Goal: Information Seeking & Learning: Learn about a topic

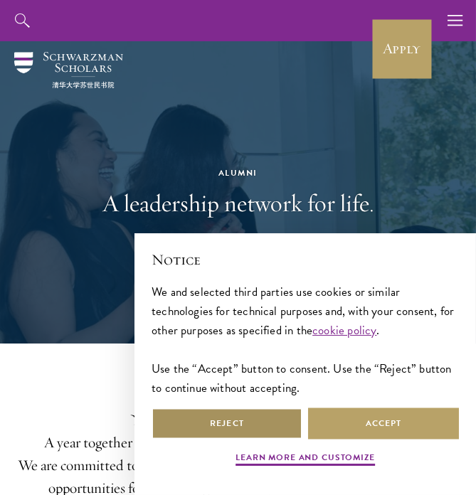
click at [224, 429] on button "Reject" at bounding box center [227, 424] width 151 height 32
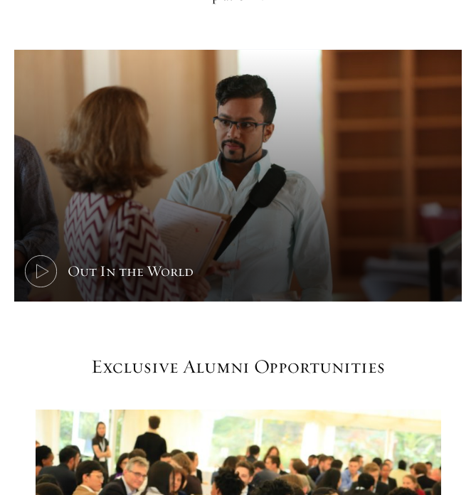
scroll to position [565, 0]
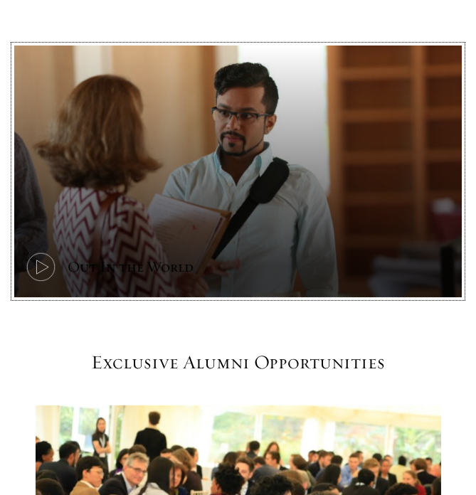
click at [49, 267] on icon at bounding box center [41, 267] width 32 height 32
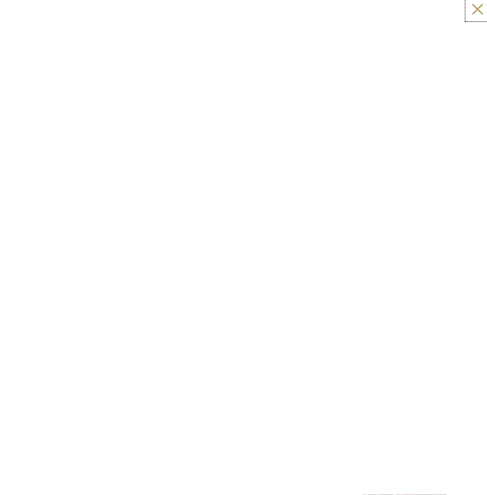
click at [475, 9] on button at bounding box center [477, 9] width 18 height 18
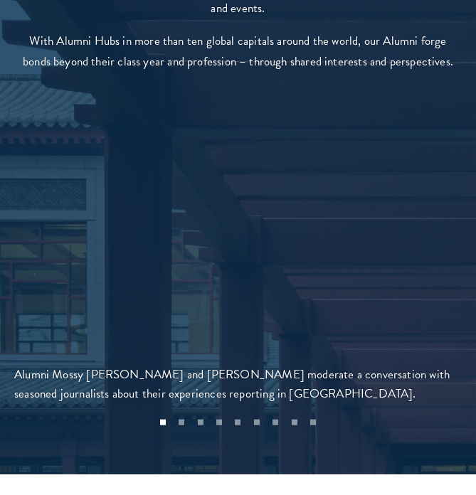
scroll to position [2735, 0]
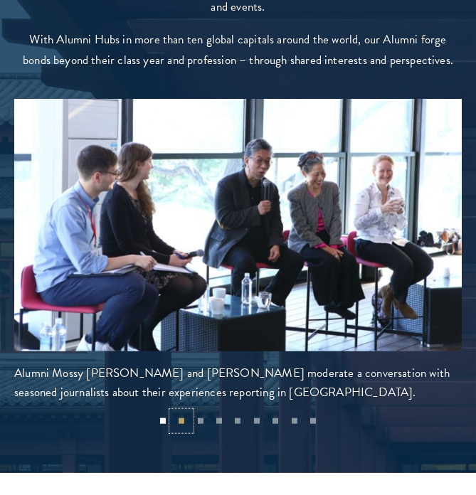
click at [182, 412] on button "2" at bounding box center [181, 421] width 18 height 18
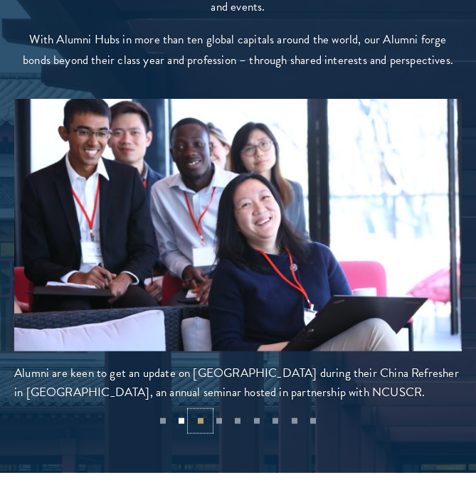
click at [204, 412] on button "3" at bounding box center [200, 421] width 18 height 18
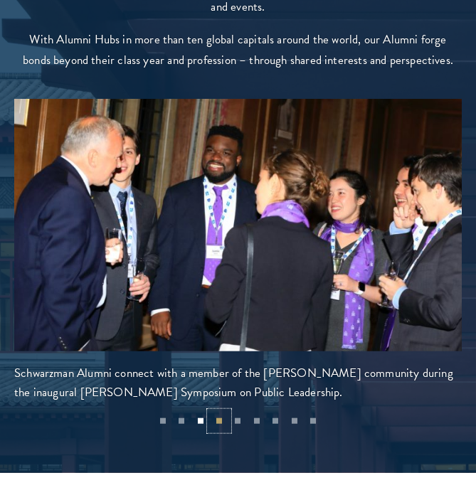
click at [219, 412] on button "4" at bounding box center [219, 421] width 18 height 18
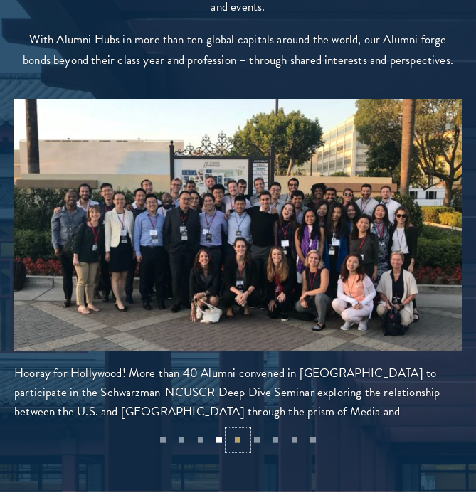
click at [242, 431] on button "5" at bounding box center [237, 440] width 18 height 18
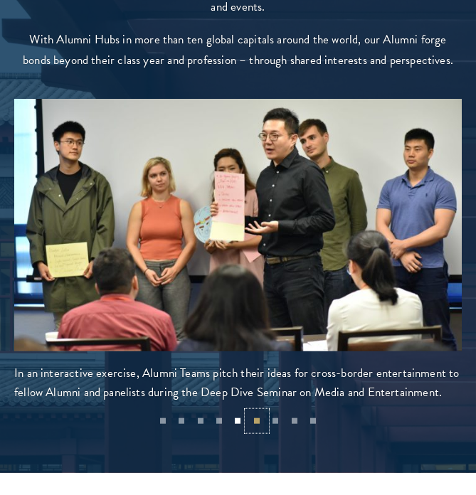
click at [255, 412] on button "6" at bounding box center [257, 421] width 18 height 18
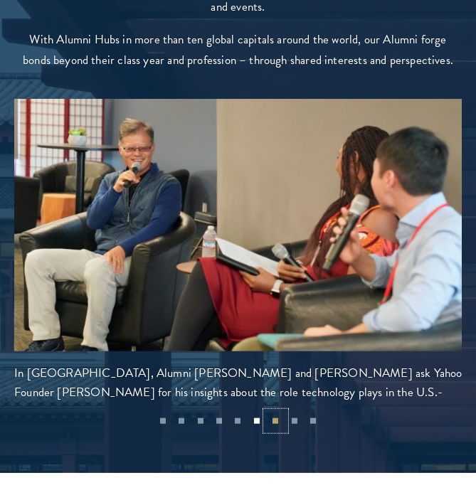
click at [277, 412] on button "7" at bounding box center [275, 421] width 18 height 18
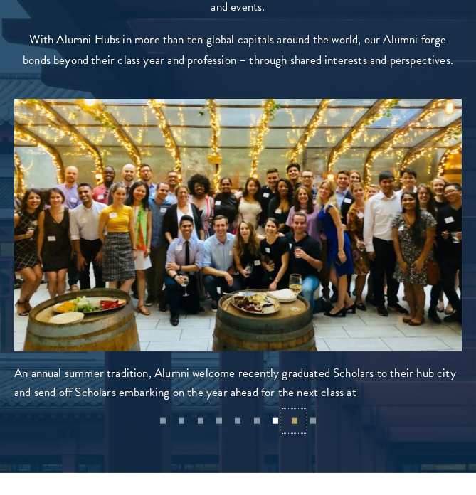
click at [296, 412] on button "8" at bounding box center [294, 421] width 18 height 18
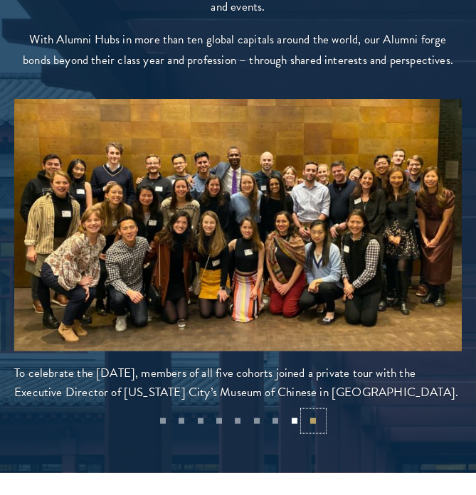
click at [317, 412] on button "9" at bounding box center [313, 421] width 18 height 18
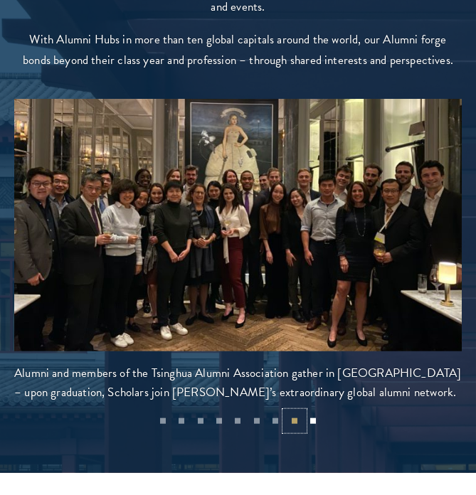
click at [290, 412] on button "8" at bounding box center [294, 421] width 18 height 18
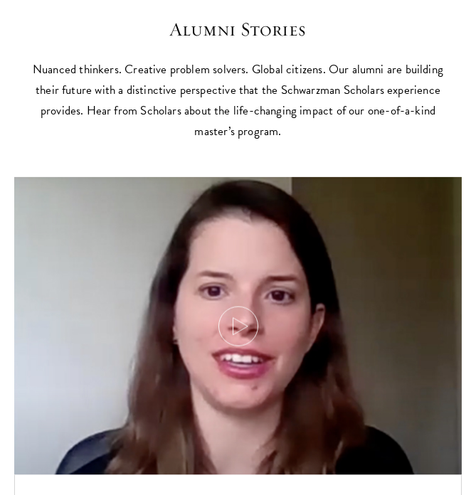
scroll to position [3488, 0]
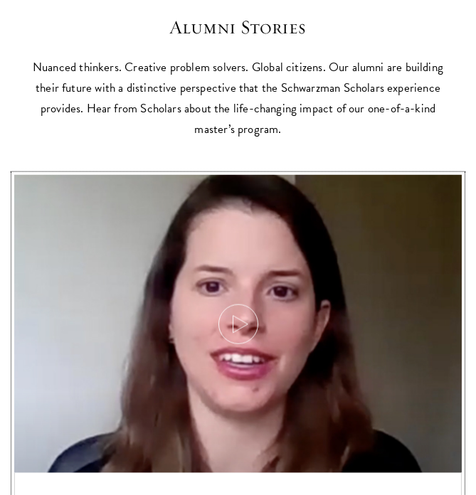
click at [235, 285] on img at bounding box center [237, 324] width 475 height 317
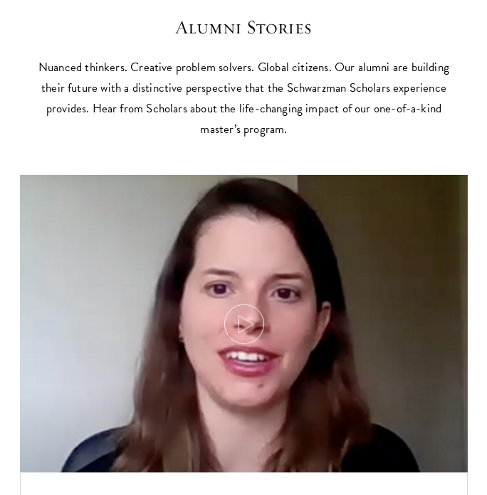
scroll to position [3494, 0]
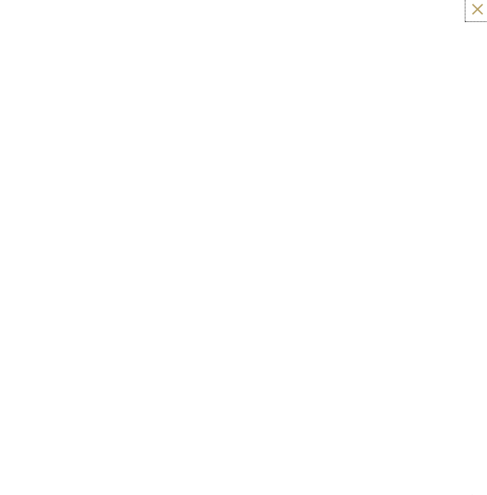
click at [475, 9] on button at bounding box center [477, 9] width 18 height 18
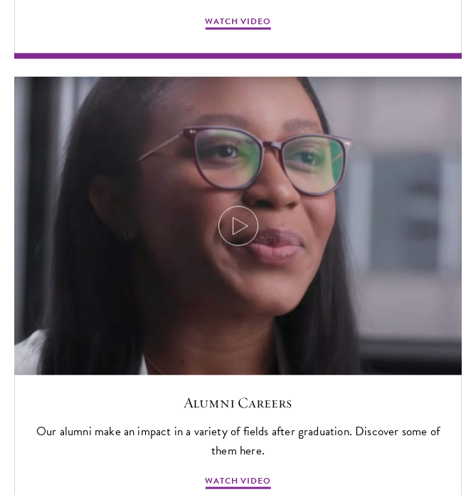
scroll to position [4053, 0]
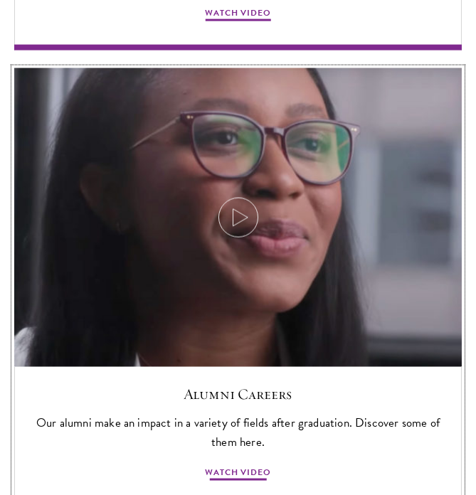
click at [233, 176] on img at bounding box center [237, 217] width 475 height 317
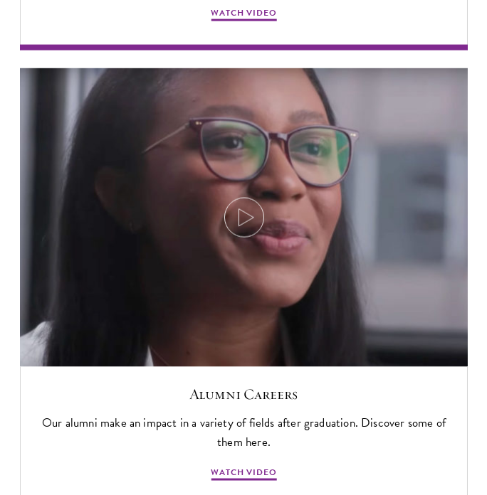
scroll to position [4072, 0]
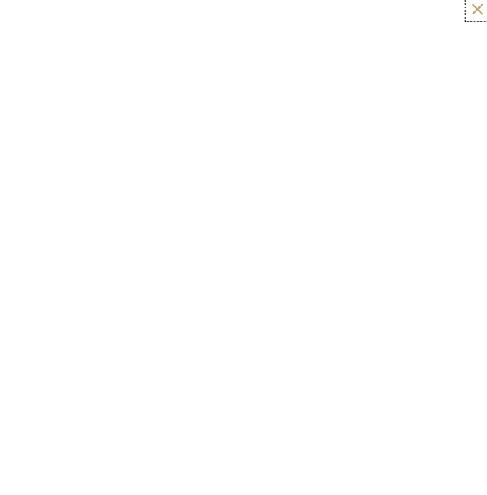
click at [475, 6] on button at bounding box center [477, 9] width 18 height 18
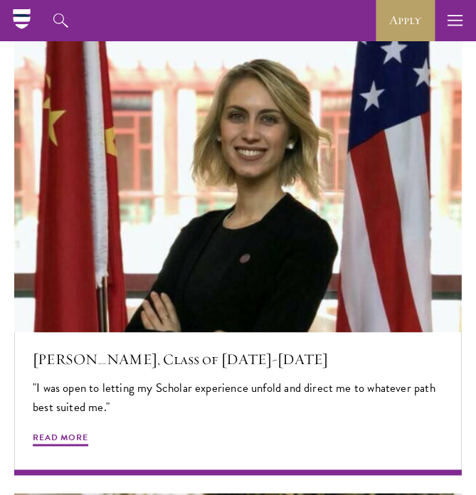
scroll to position [5016, 0]
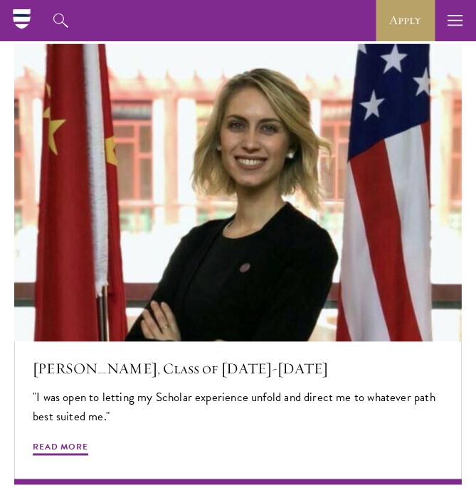
click at [63, 440] on span "Read More" at bounding box center [60, 448] width 55 height 17
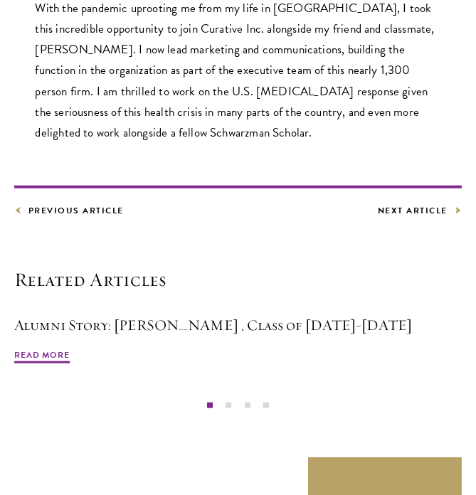
scroll to position [2803, 0]
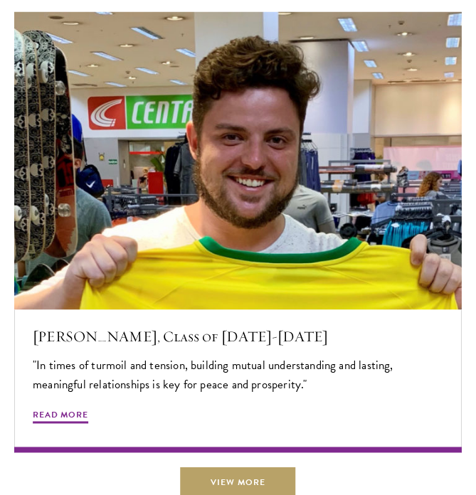
scroll to position [5125, 0]
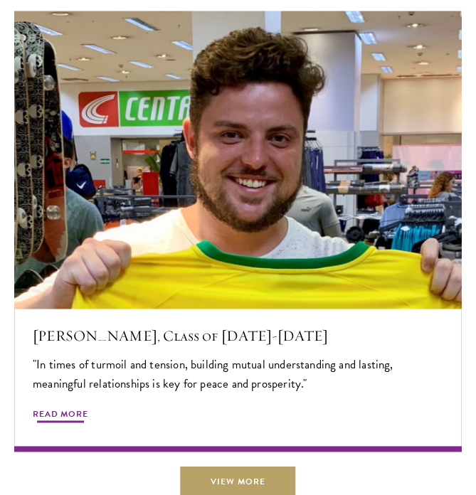
click at [56, 408] on span "Read More" at bounding box center [60, 416] width 55 height 17
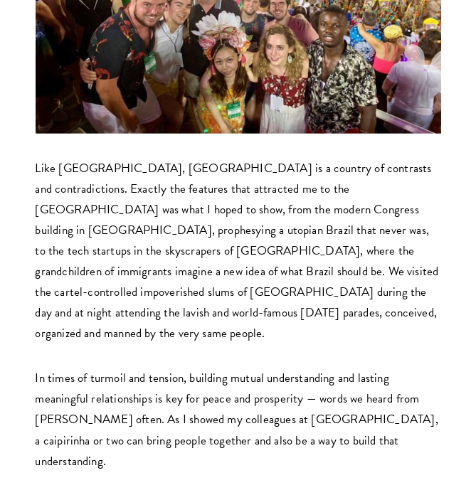
scroll to position [2954, 0]
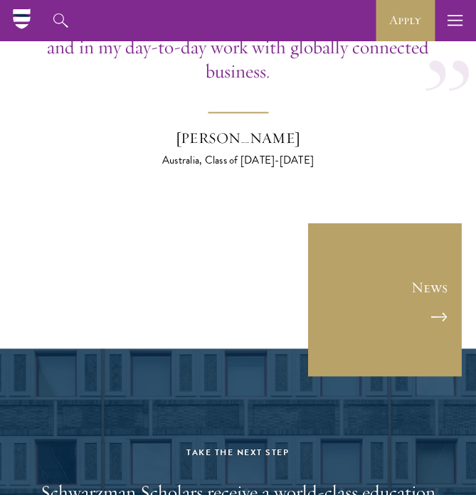
scroll to position [5718, 0]
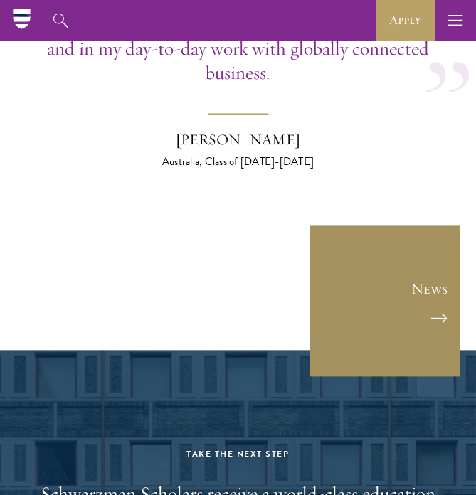
click at [410, 269] on link "News" at bounding box center [385, 301] width 154 height 154
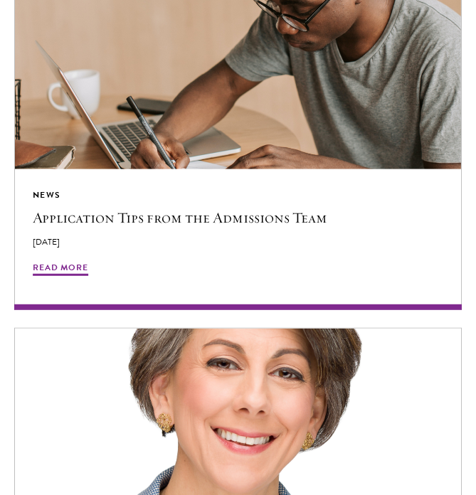
scroll to position [1735, 0]
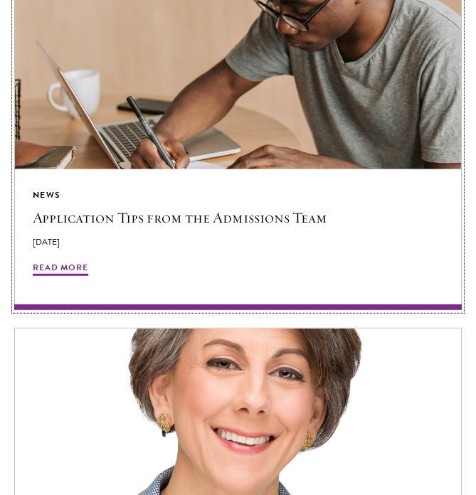
click at [70, 261] on span "Read More" at bounding box center [60, 269] width 55 height 17
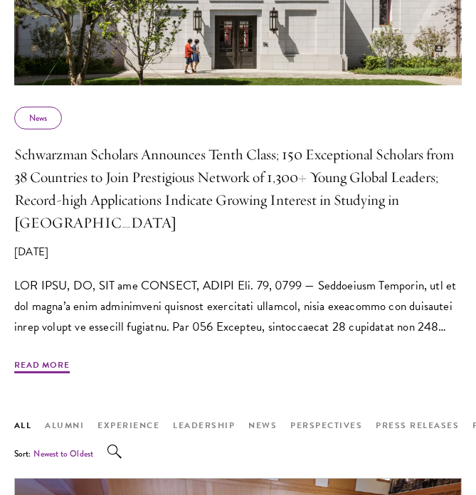
scroll to position [787, 0]
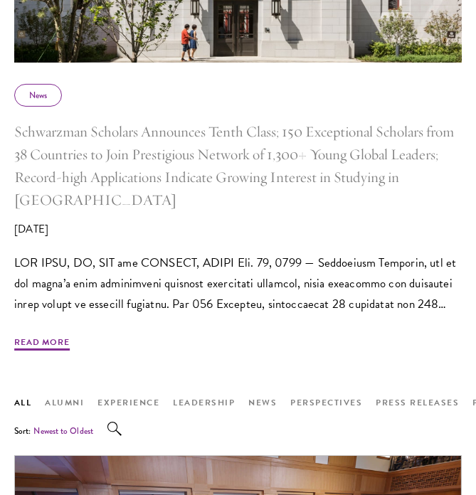
click at [46, 94] on div "News" at bounding box center [38, 95] width 48 height 23
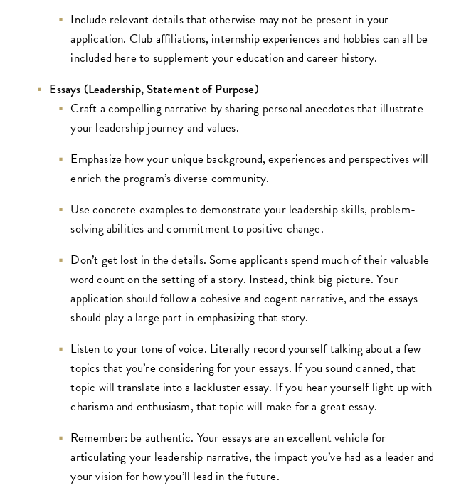
scroll to position [1215, 0]
click at [132, 431] on li "Remember: be authentic. Your essays are an excellent vehicle for articulating y…" at bounding box center [249, 457] width 384 height 58
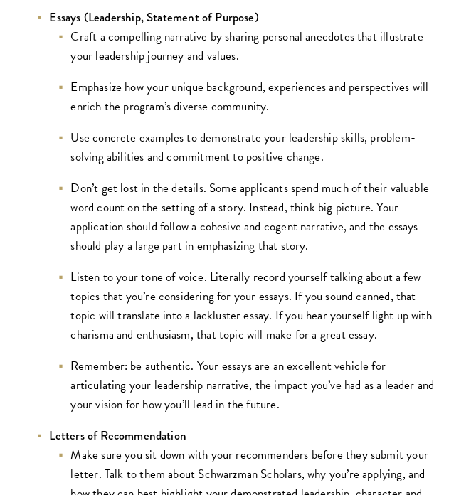
scroll to position [1287, 0]
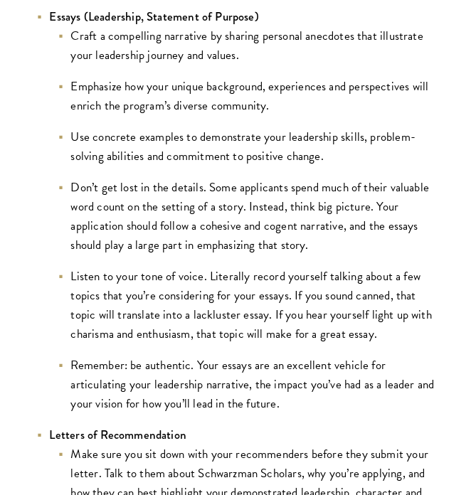
click at [132, 432] on strong "Letters of Recommendation" at bounding box center [118, 435] width 137 height 18
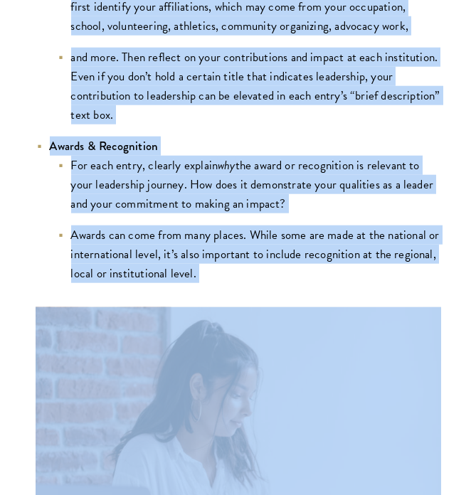
scroll to position [2862, 0]
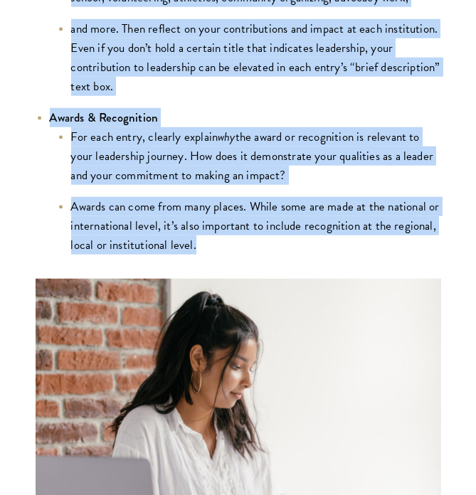
drag, startPoint x: 34, startPoint y: 117, endPoint x: 211, endPoint y: 225, distance: 207.5
copy div "ompleting your application requires time, energy, and dedication. Our Admission…"
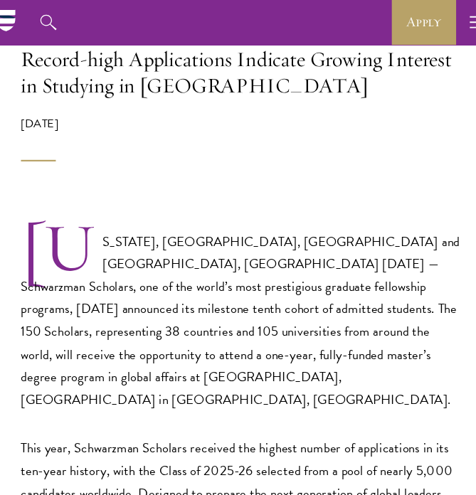
scroll to position [278, 0]
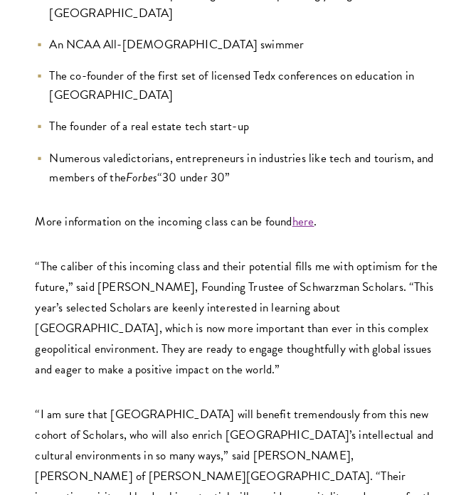
scroll to position [1334, 0]
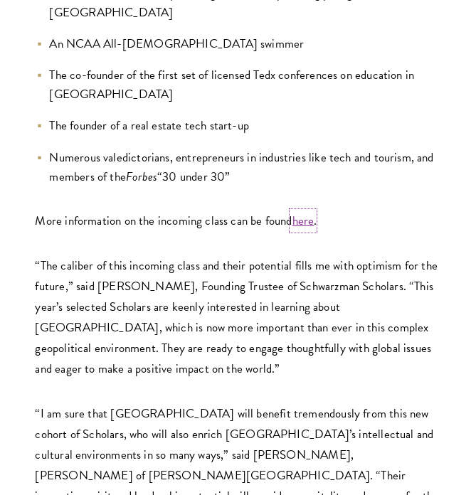
click at [306, 212] on link "here" at bounding box center [303, 221] width 22 height 18
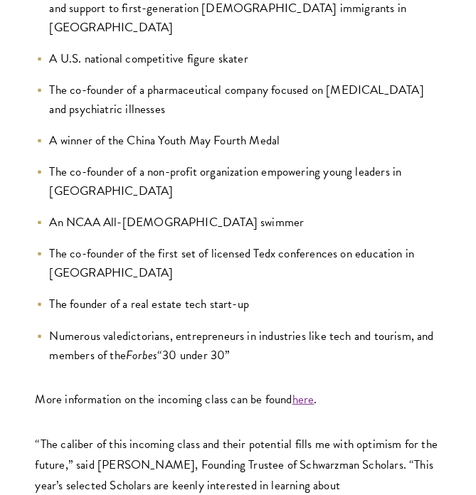
scroll to position [1156, 0]
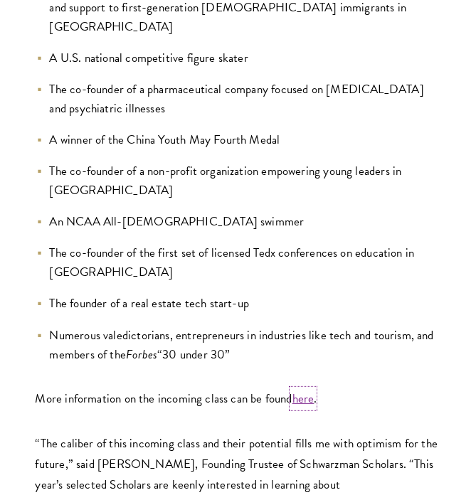
click at [307, 390] on link "here" at bounding box center [303, 399] width 22 height 18
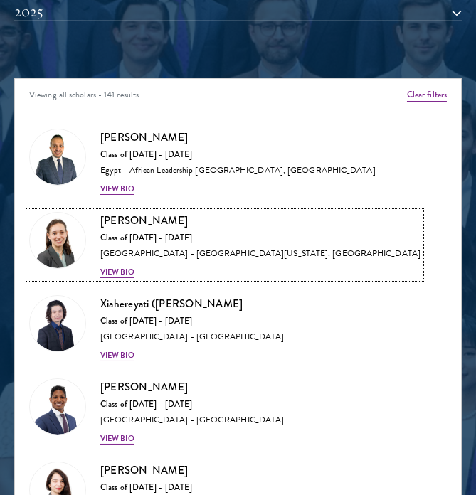
click at [128, 271] on div "View Bio" at bounding box center [117, 272] width 34 height 11
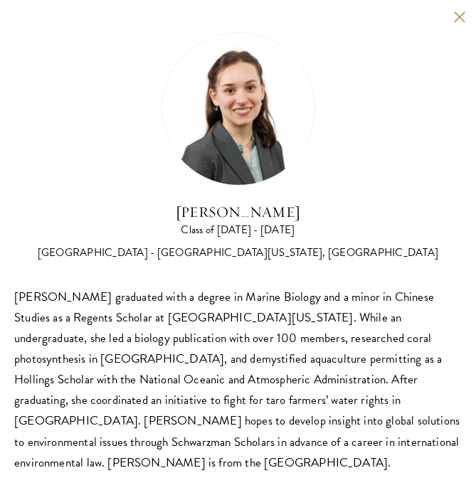
scroll to position [1734, 0]
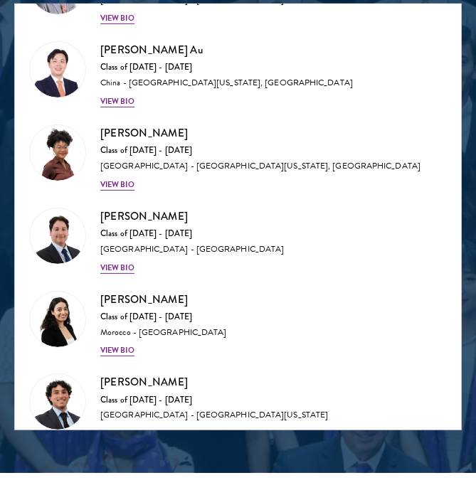
scroll to position [774, 0]
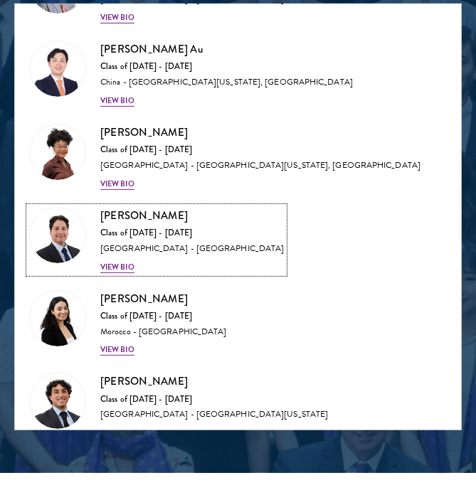
click at [122, 262] on div "View Bio" at bounding box center [117, 267] width 34 height 11
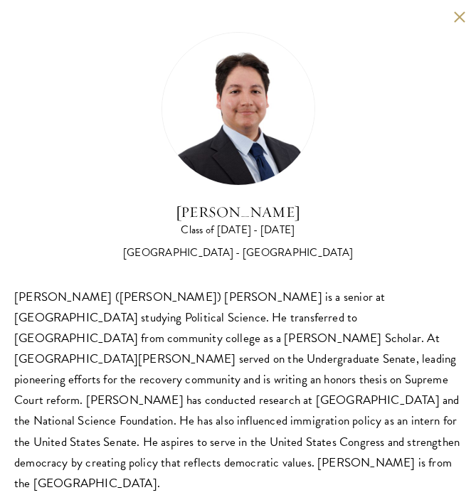
scroll to position [1706, 0]
click at [460, 23] on div "Juan Becerra Class of 2024 - 2025 United States of America - Stanford Universit…" at bounding box center [238, 263] width 476 height 526
click at [456, 11] on button at bounding box center [459, 17] width 12 height 12
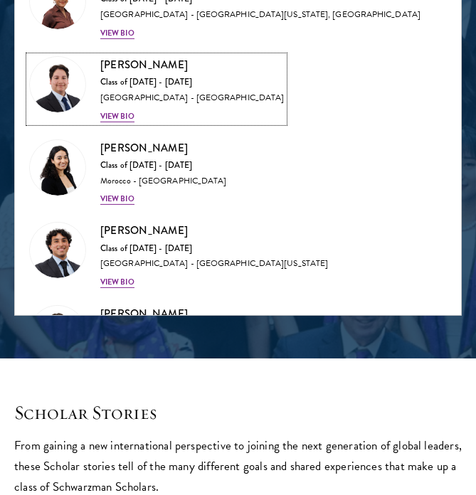
scroll to position [812, 0]
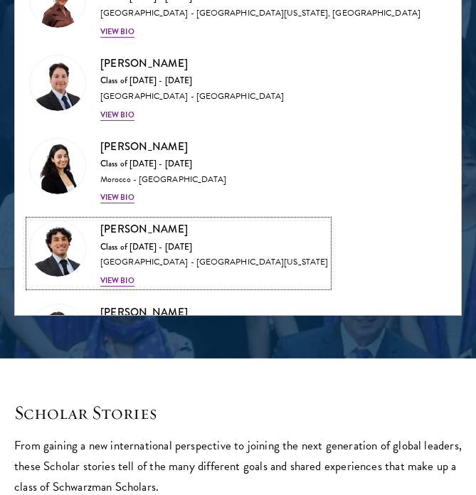
click at [117, 275] on div "View Bio" at bounding box center [117, 280] width 34 height 11
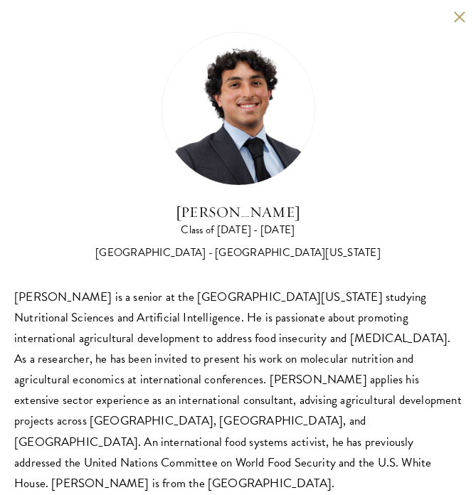
scroll to position [1750, 0]
click at [459, 16] on button at bounding box center [459, 17] width 12 height 12
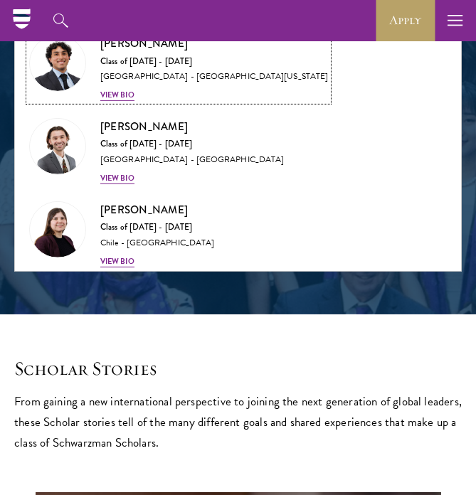
scroll to position [955, 0]
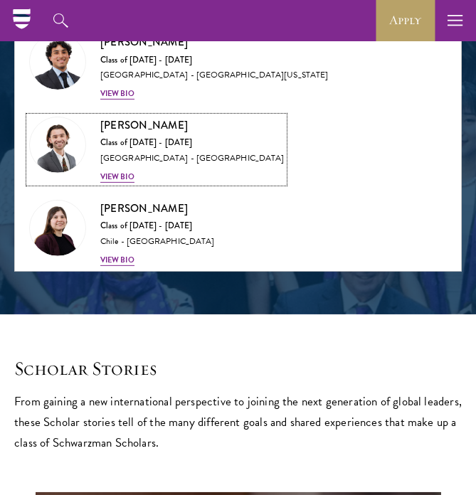
click at [120, 171] on div "View Bio" at bounding box center [117, 176] width 34 height 11
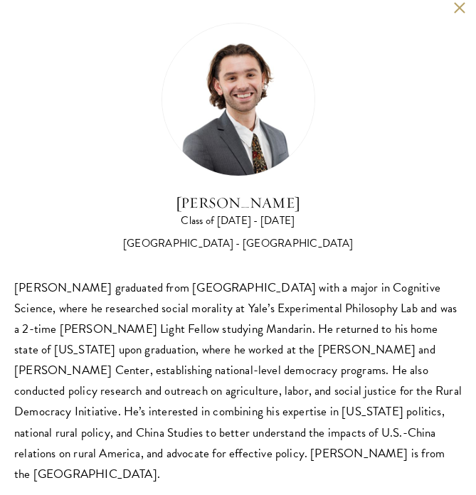
scroll to position [9, 0]
click at [447, 14] on div "Brendan Campbell Class of 2024 - 2025 United States of America - Yale Universit…" at bounding box center [238, 254] width 476 height 526
click at [453, 3] on button at bounding box center [459, 7] width 12 height 12
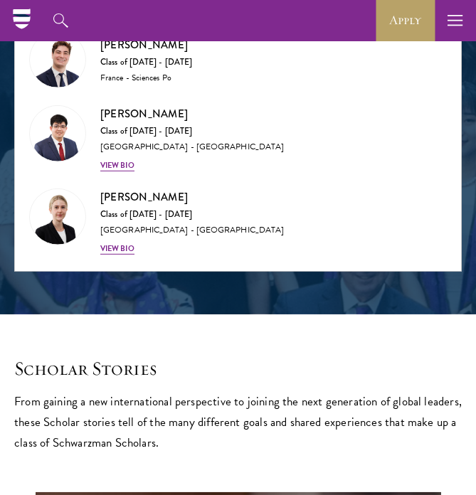
scroll to position [1351, 0]
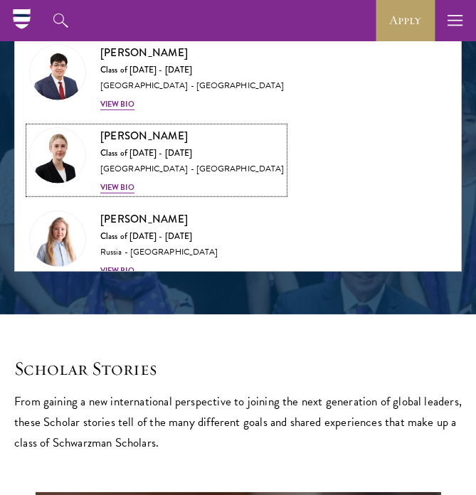
click at [117, 168] on div "Genrietta Churbanova Class of 2024 - 2025 United States of America - Princeton …" at bounding box center [192, 160] width 184 height 66
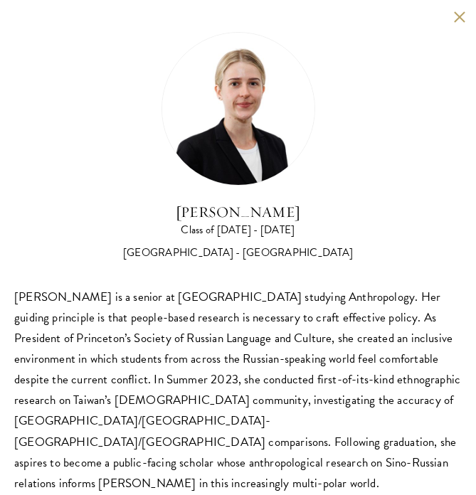
click at [453, 16] on button at bounding box center [459, 17] width 12 height 12
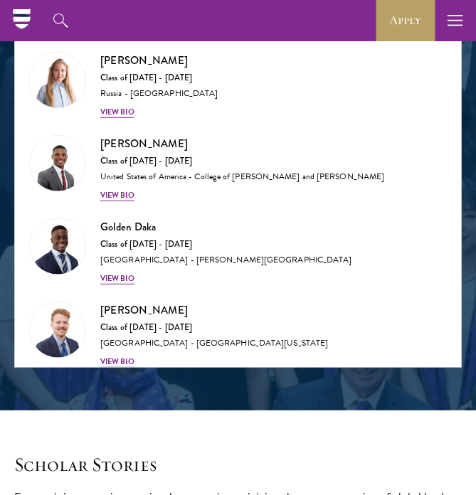
scroll to position [1606, 0]
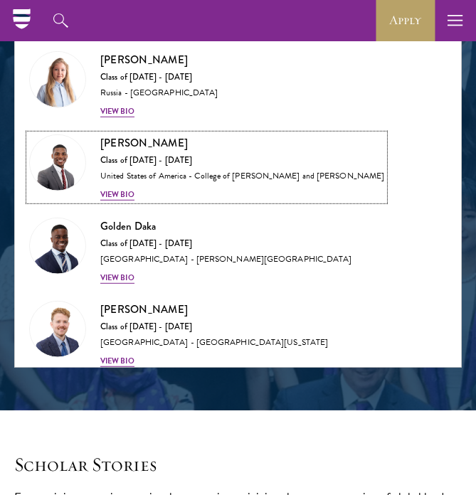
click at [108, 174] on div "Alton Coston Class of 2024 - 2025 United States of America - College of William…" at bounding box center [242, 167] width 284 height 66
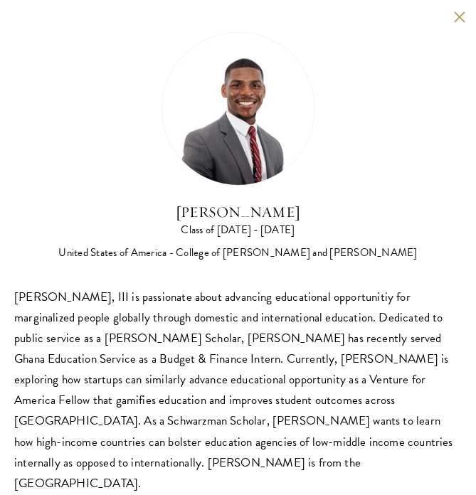
scroll to position [1672, 0]
click at [453, 17] on button at bounding box center [459, 17] width 12 height 12
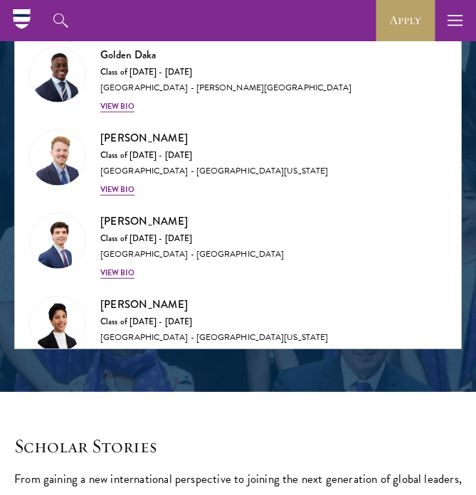
scroll to position [1764, 0]
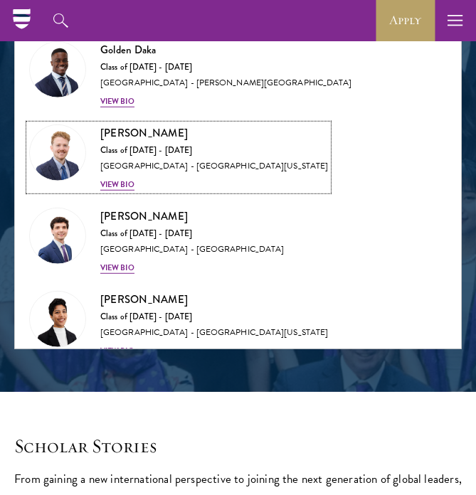
click at [115, 179] on div "View Bio" at bounding box center [117, 184] width 34 height 11
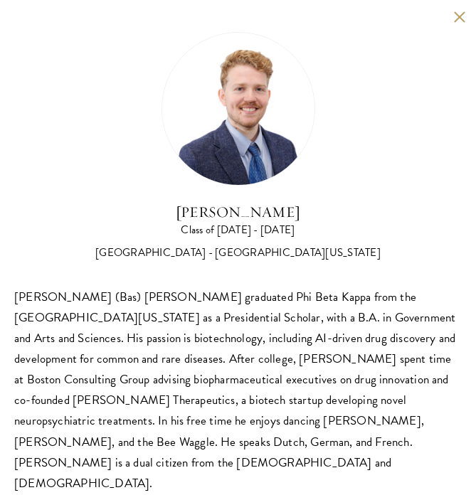
scroll to position [1691, 0]
click at [462, 18] on button at bounding box center [459, 17] width 12 height 12
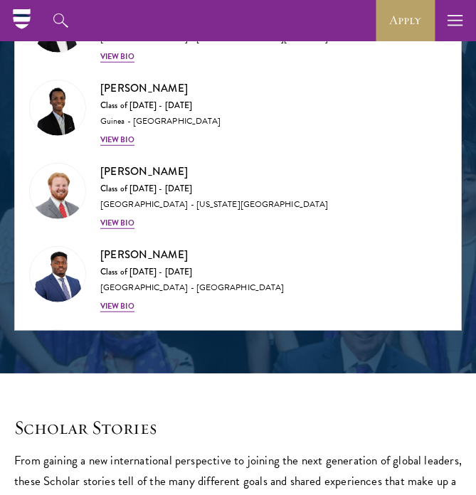
scroll to position [2049, 0]
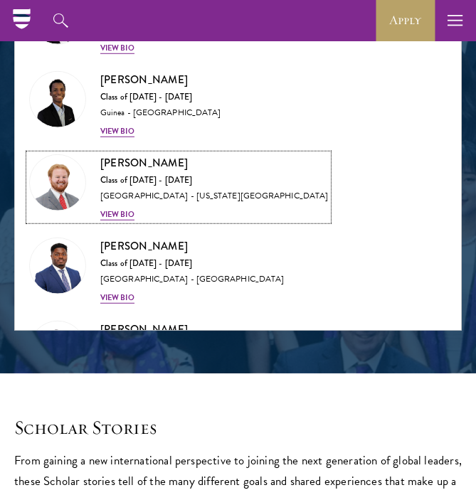
click at [137, 198] on div "Harper Doerr Class of 2024 - 2025 United States of America - Louisiana State Un…" at bounding box center [214, 187] width 228 height 66
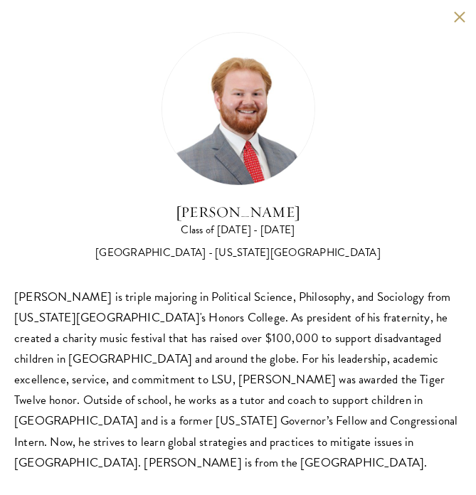
scroll to position [1715, 0]
click at [457, 11] on button at bounding box center [459, 17] width 12 height 12
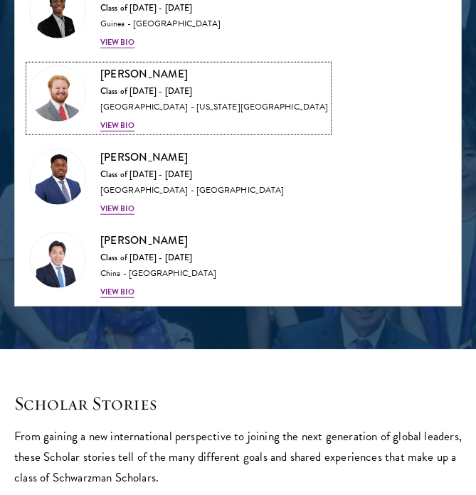
scroll to position [2118, 0]
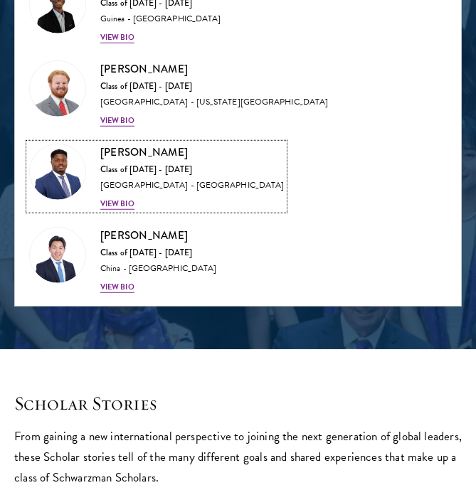
click at [126, 184] on div "Lance Entsuah Class of 2024 - 2025 United States of America - University of Cin…" at bounding box center [192, 177] width 184 height 66
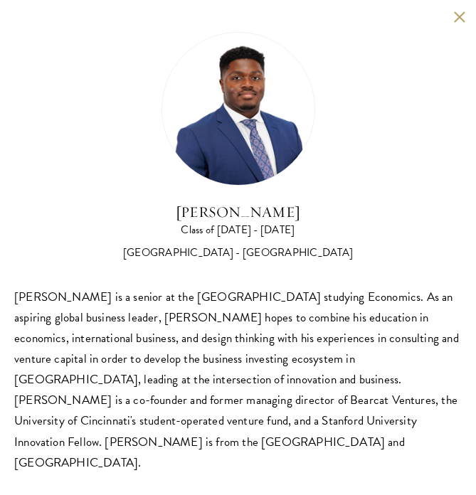
scroll to position [1756, 0]
click at [461, 13] on button at bounding box center [459, 17] width 12 height 12
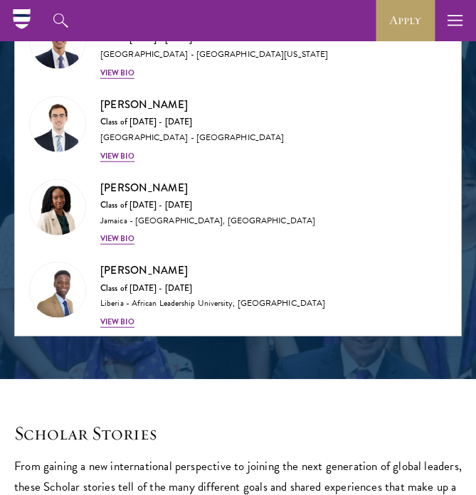
scroll to position [2697, 0]
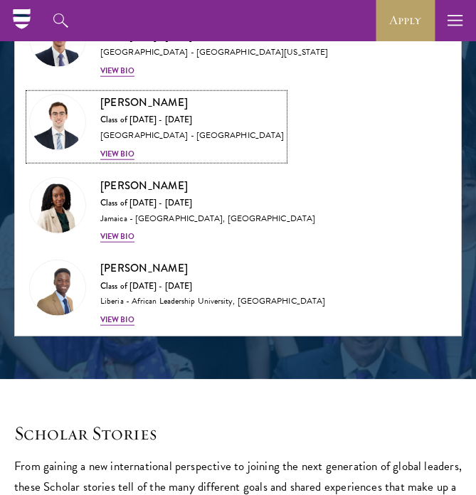
click at [129, 149] on div "View Bio" at bounding box center [117, 154] width 34 height 11
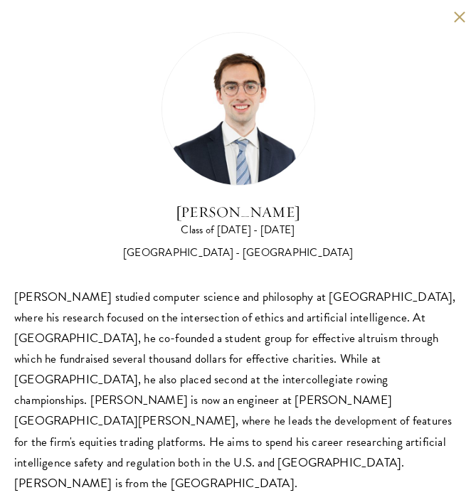
scroll to position [1743, 0]
click at [460, 11] on button at bounding box center [459, 17] width 12 height 12
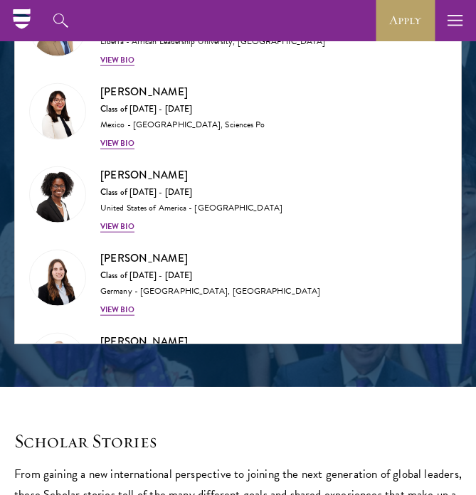
scroll to position [2971, 0]
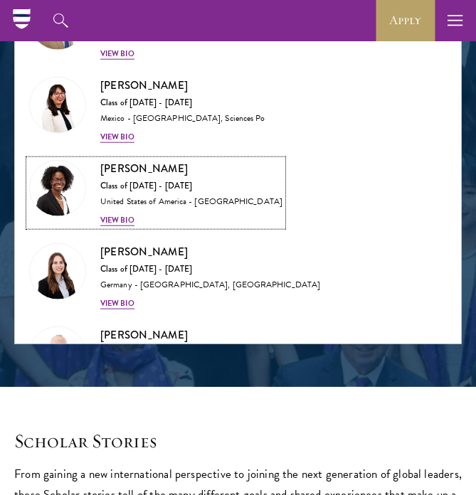
click at [127, 215] on div "View Bio" at bounding box center [117, 220] width 34 height 11
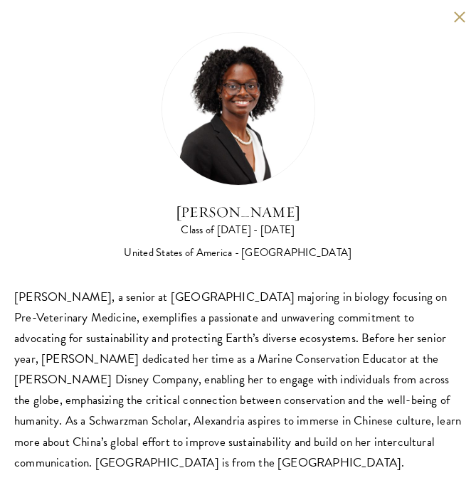
click at [453, 20] on button at bounding box center [459, 17] width 12 height 12
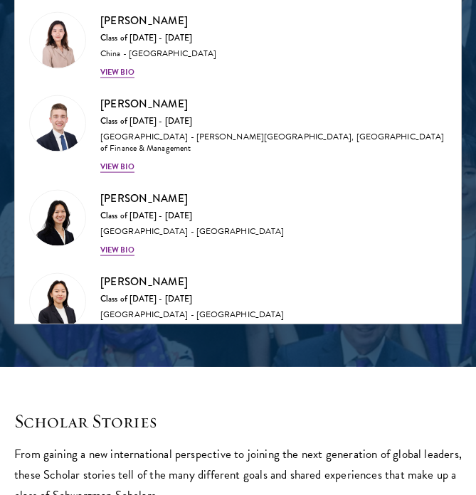
scroll to position [3599, 0]
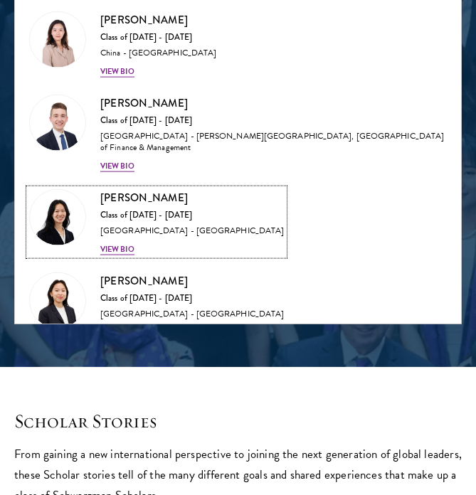
click at [111, 244] on div "View Bio" at bounding box center [117, 249] width 34 height 11
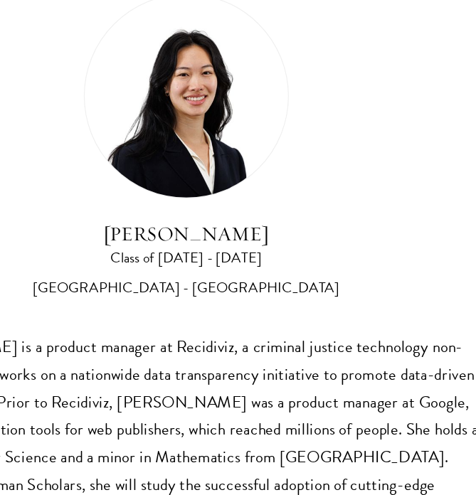
scroll to position [1735, 0]
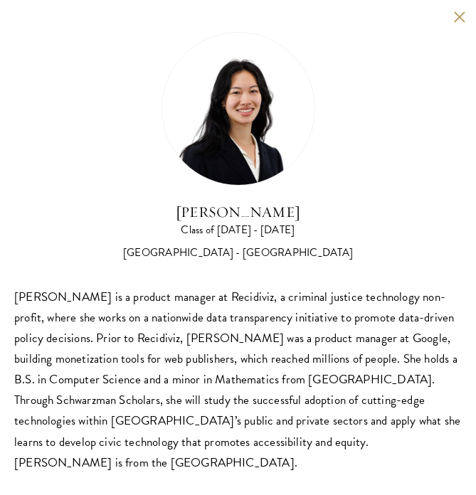
click at [458, 11] on button at bounding box center [459, 17] width 12 height 12
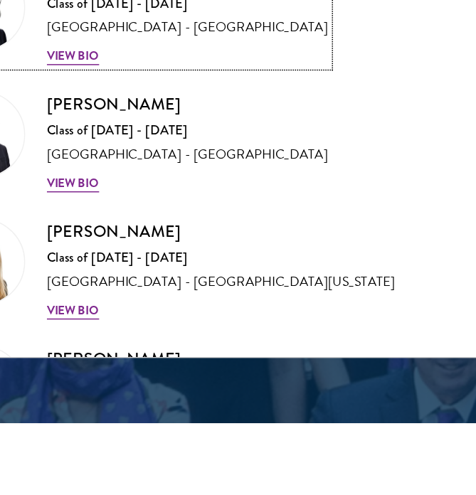
scroll to position [1735, 0]
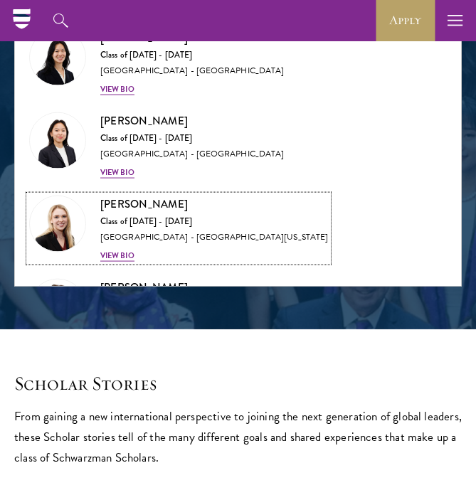
click at [121, 250] on div "View Bio" at bounding box center [117, 255] width 34 height 11
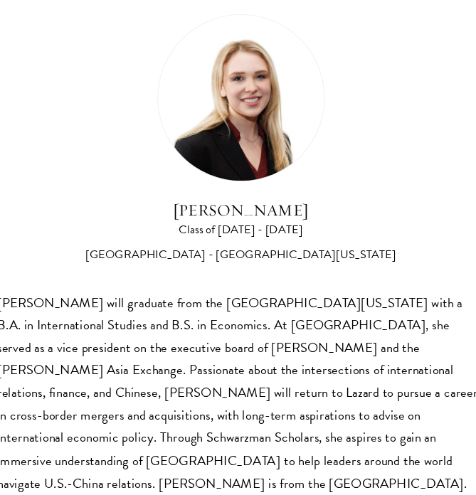
scroll to position [1749, 0]
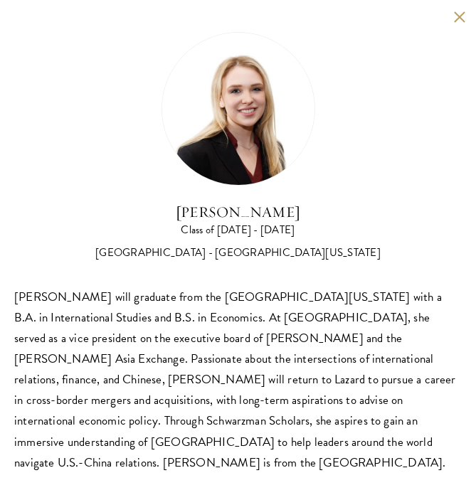
click at [458, 14] on button at bounding box center [459, 17] width 12 height 12
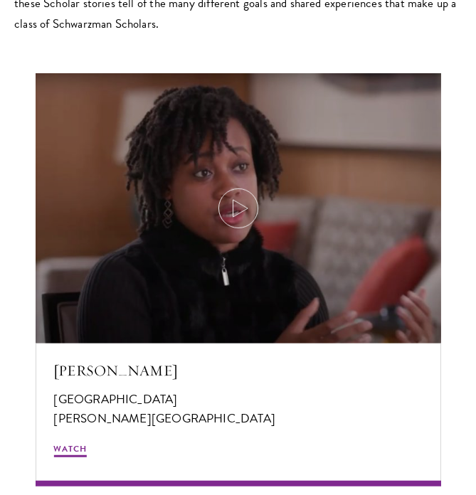
scroll to position [2174, 0]
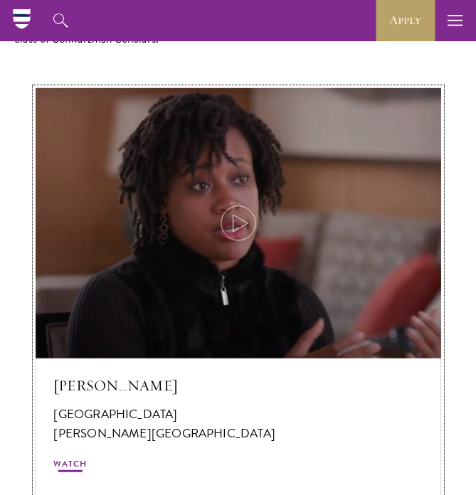
click at [248, 202] on div at bounding box center [238, 223] width 405 height 270
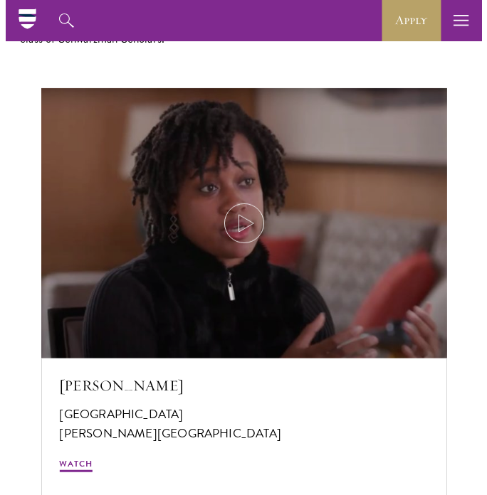
scroll to position [2160, 0]
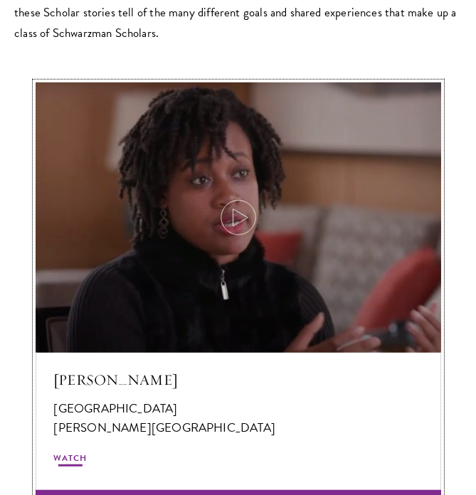
click at [238, 217] on icon at bounding box center [238, 218] width 40 height 40
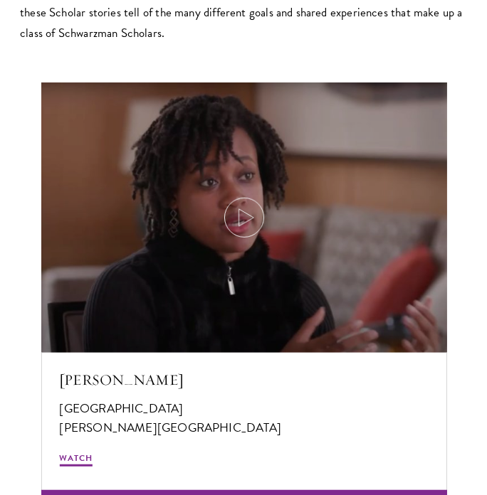
scroll to position [2166, 0]
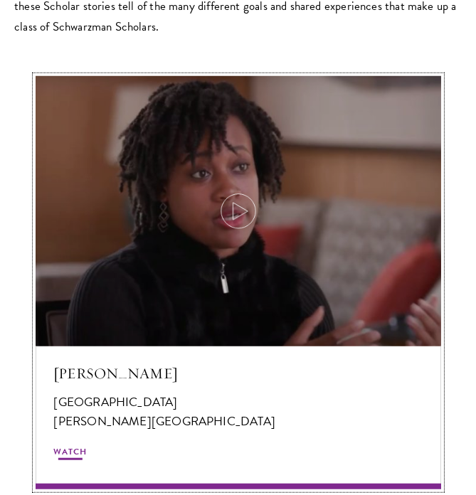
click at [65, 443] on div "[PERSON_NAME] [GEOGRAPHIC_DATA] [PERSON_NAME][GEOGRAPHIC_DATA] Watch" at bounding box center [238, 417] width 405 height 143
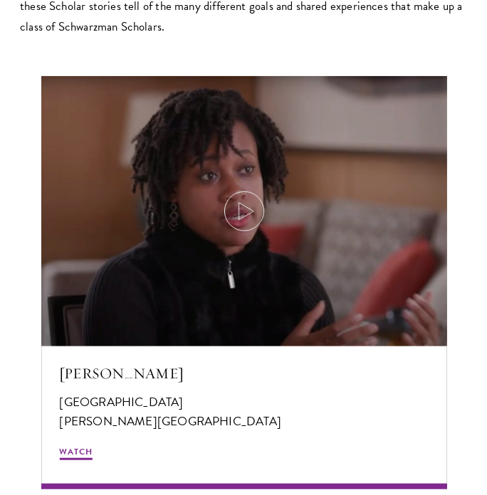
scroll to position [2172, 0]
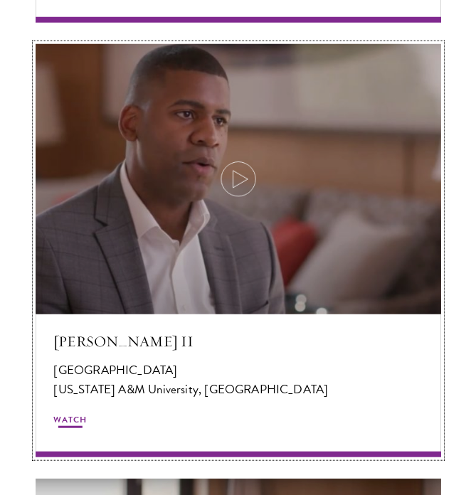
click at [65, 418] on span "Watch" at bounding box center [70, 421] width 33 height 17
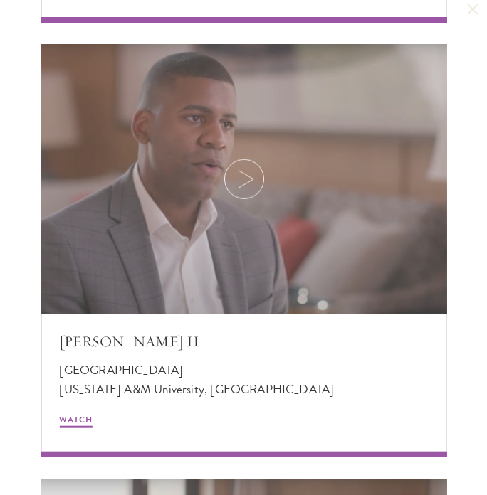
scroll to position [2638, 0]
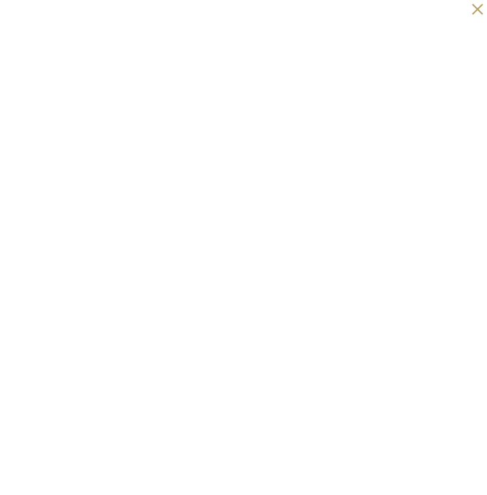
click at [475, 16] on button at bounding box center [477, 9] width 18 height 18
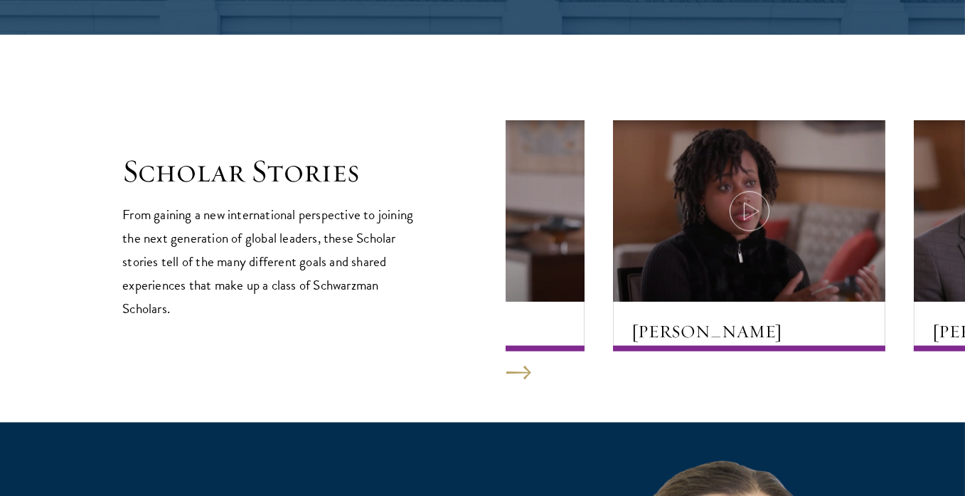
scroll to position [2325, 0]
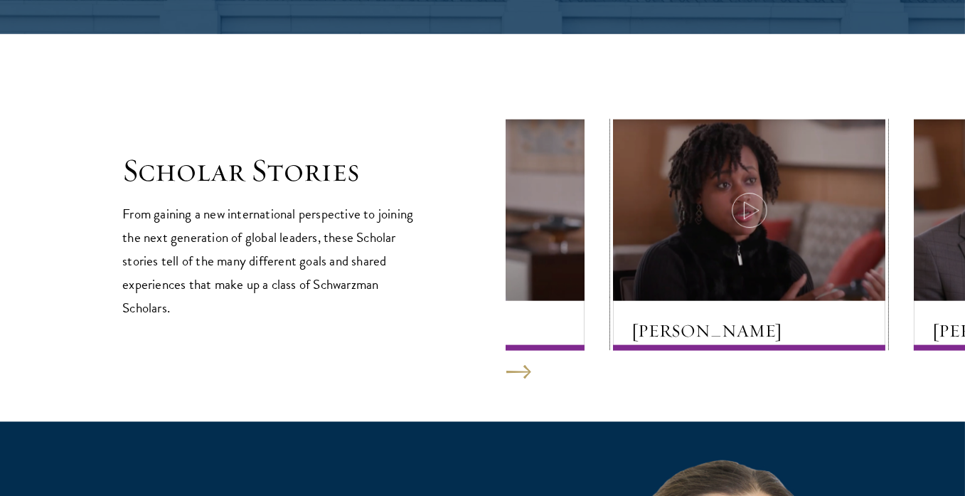
click at [475, 202] on use at bounding box center [751, 210] width 15 height 17
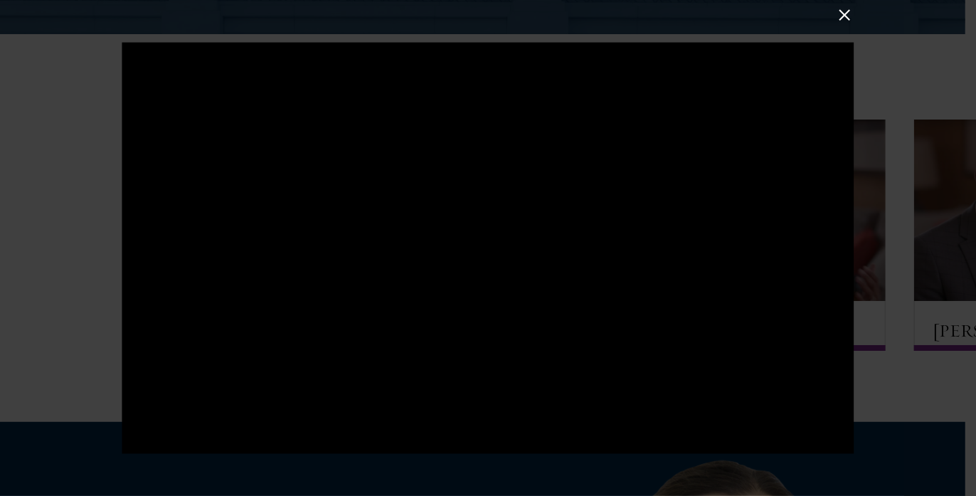
click at [475, 226] on div at bounding box center [488, 248] width 732 height 412
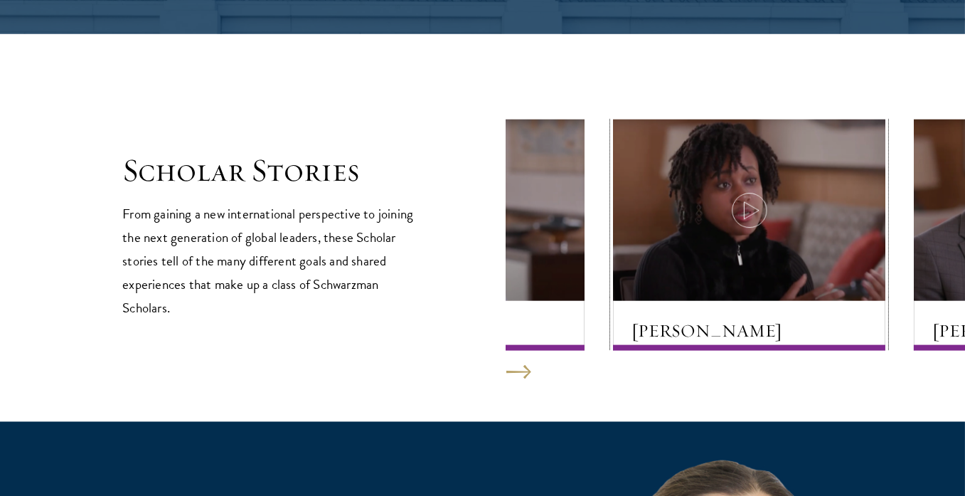
click at [475, 212] on icon at bounding box center [750, 211] width 40 height 40
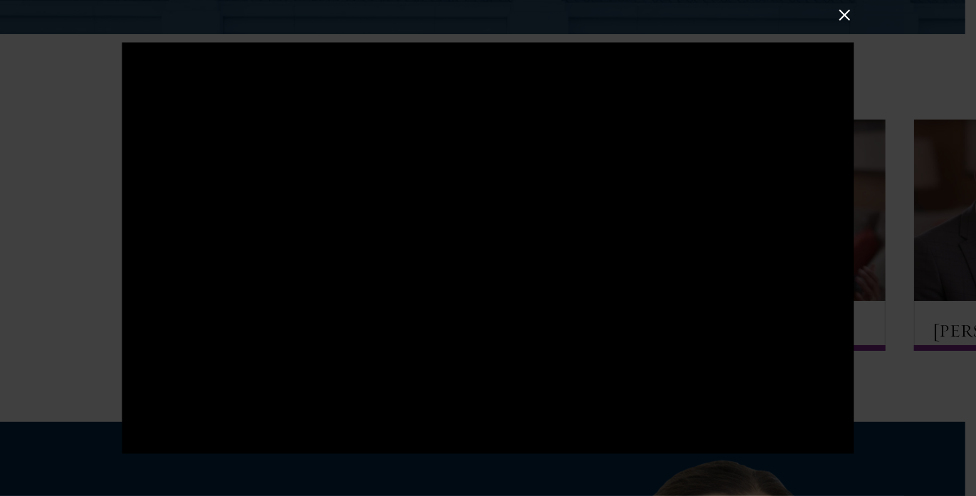
click at [475, 20] on button at bounding box center [844, 15] width 18 height 18
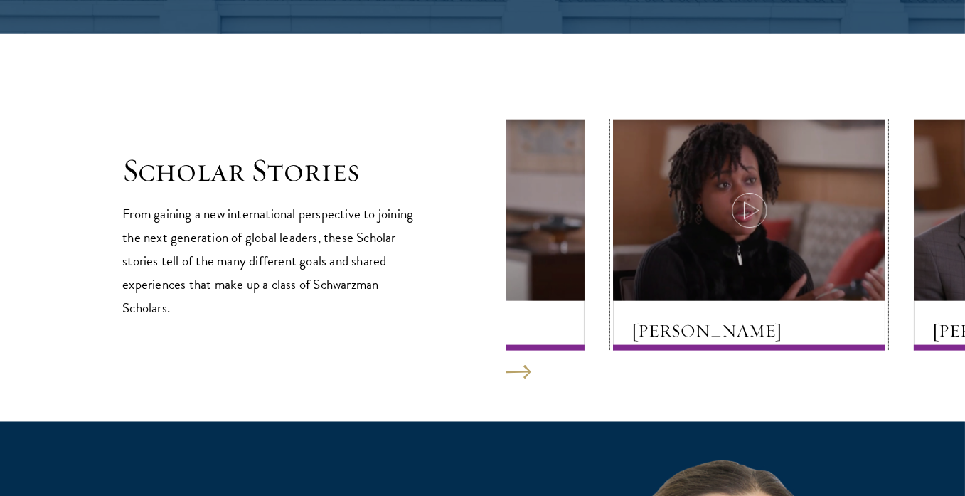
click at [475, 207] on icon at bounding box center [750, 211] width 40 height 40
click at [475, 231] on div at bounding box center [749, 210] width 272 height 181
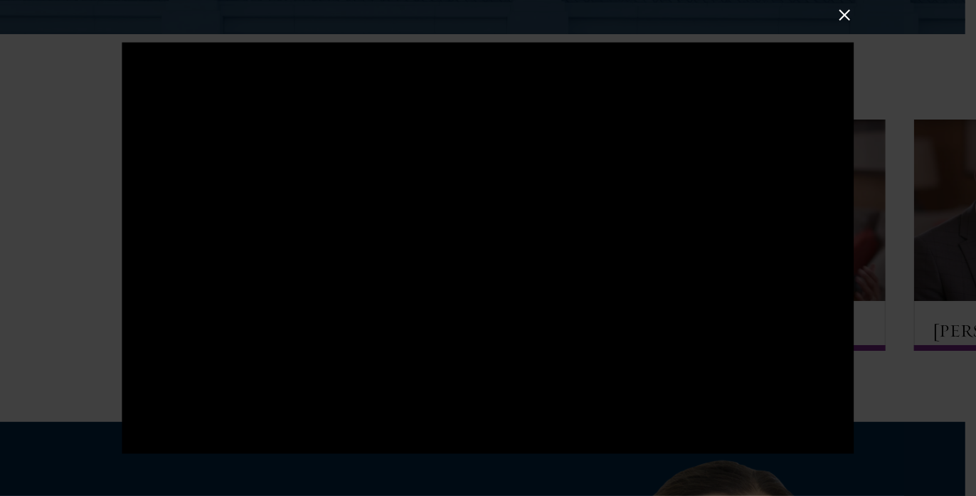
click at [475, 17] on button at bounding box center [844, 15] width 18 height 18
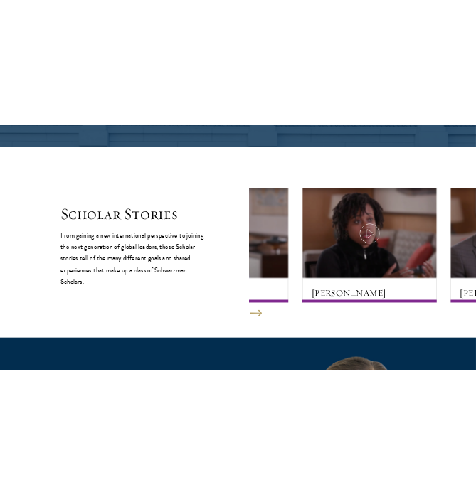
scroll to position [2317, 0]
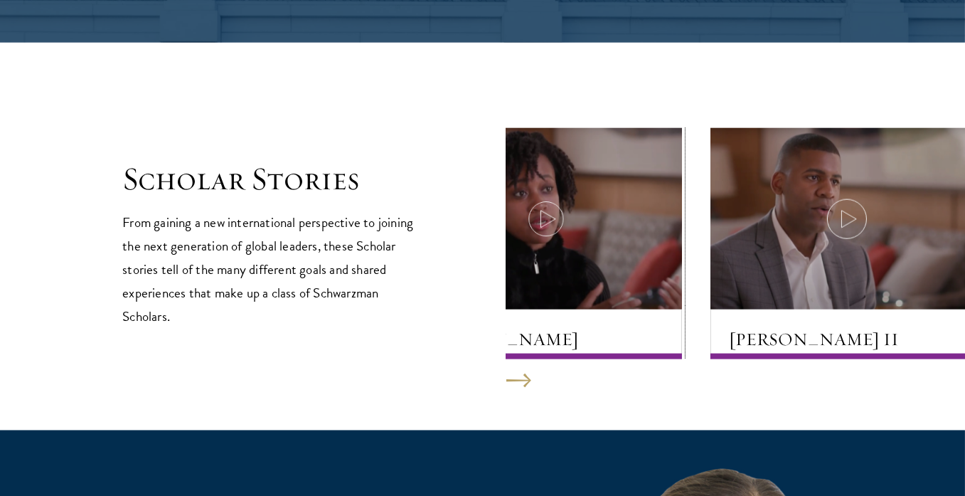
drag, startPoint x: 753, startPoint y: 333, endPoint x: 709, endPoint y: 334, distance: 44.1
click at [475, 334] on h5 "Jada Hawkins" at bounding box center [545, 339] width 235 height 24
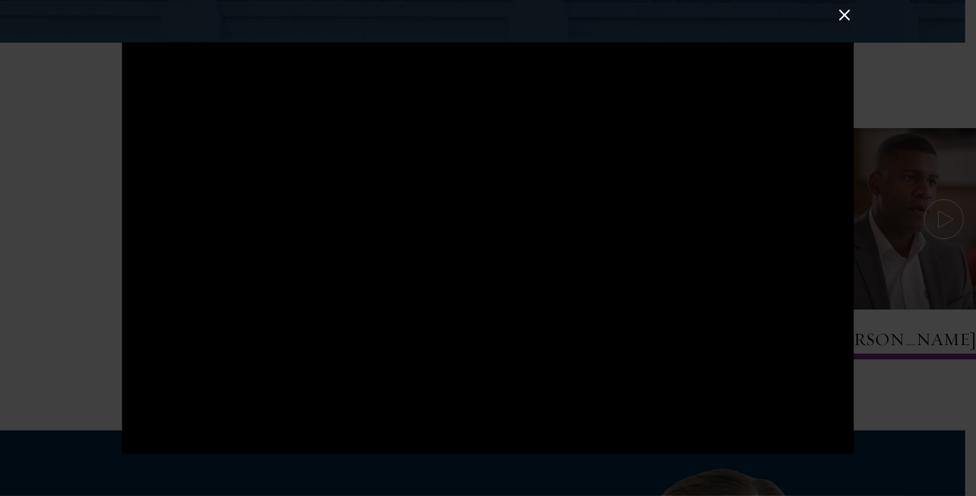
click at [475, 11] on button at bounding box center [844, 15] width 18 height 18
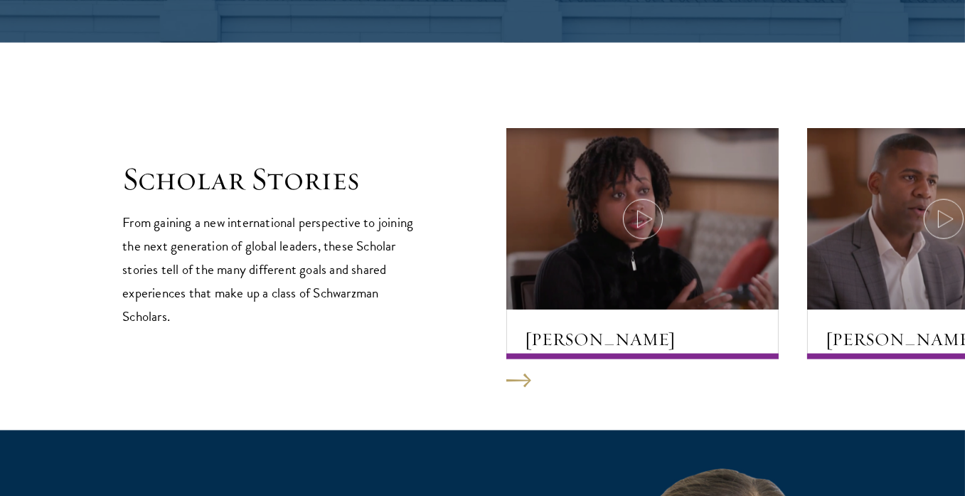
drag, startPoint x: 632, startPoint y: 383, endPoint x: 525, endPoint y: 339, distance: 115.2
click at [475, 339] on section "Scholar Stories From gaining a new international perspective to joining the nex…" at bounding box center [482, 237] width 965 height 388
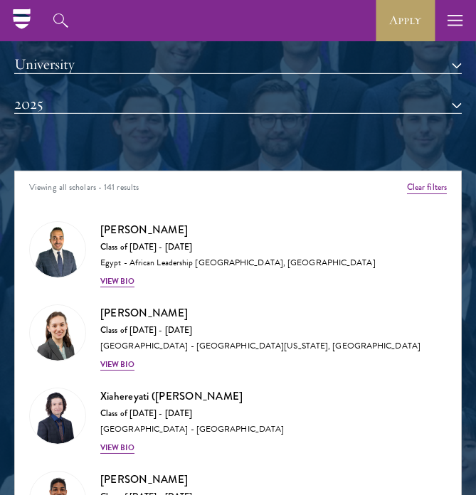
scroll to position [1422, 0]
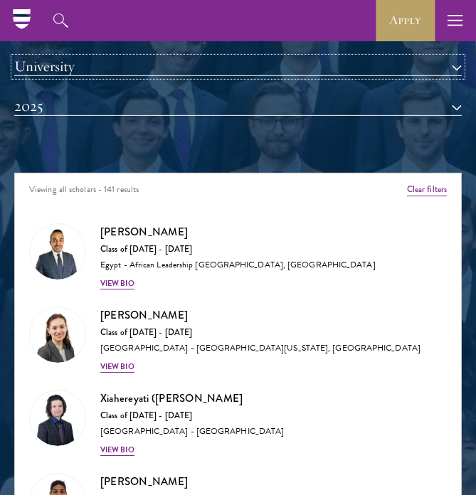
click at [148, 58] on button "University" at bounding box center [237, 67] width 447 height 18
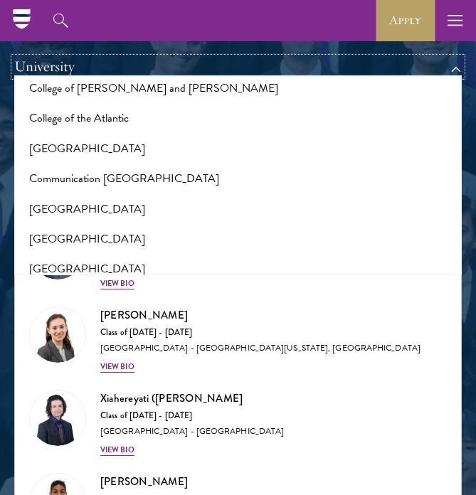
scroll to position [1975, 0]
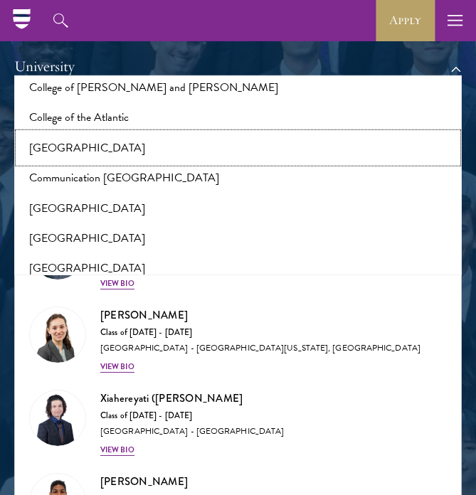
click at [121, 134] on button "Columbia University" at bounding box center [237, 148] width 439 height 30
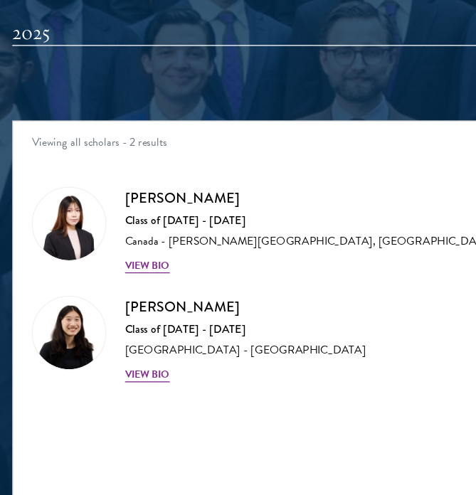
scroll to position [1445, 0]
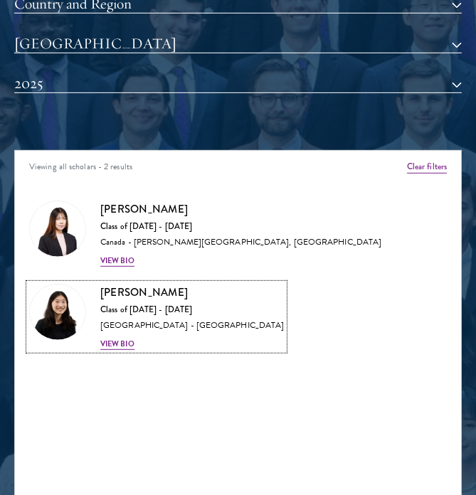
click at [121, 341] on div "View Bio" at bounding box center [117, 344] width 34 height 11
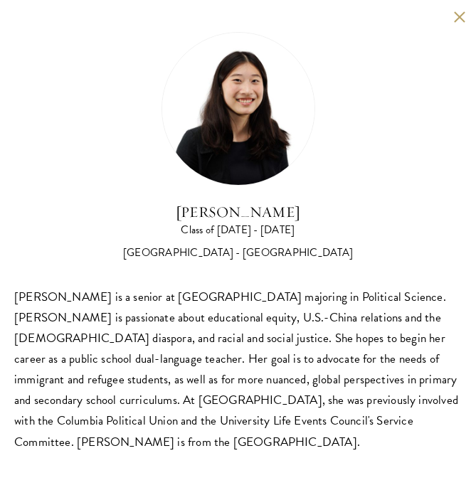
scroll to position [2025, 0]
click at [456, 17] on button at bounding box center [459, 17] width 12 height 12
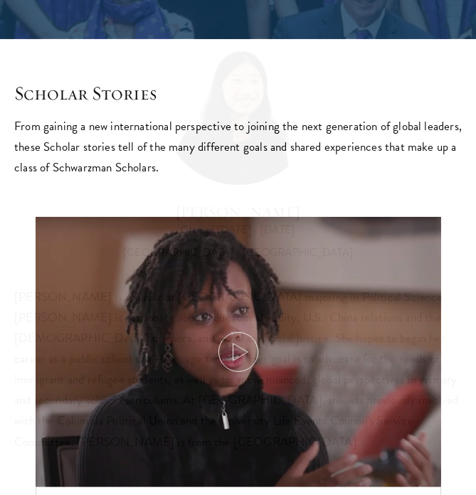
scroll to position [1514, 0]
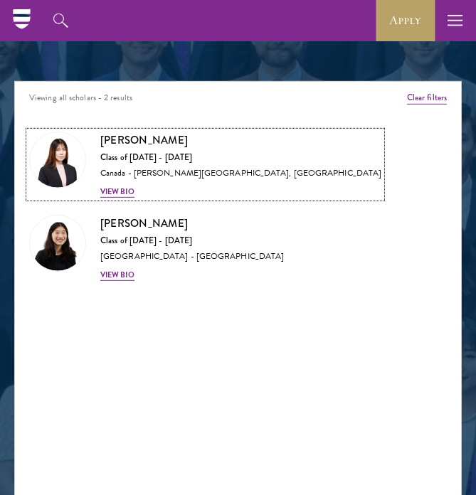
click at [124, 187] on div "View Bio" at bounding box center [117, 191] width 34 height 11
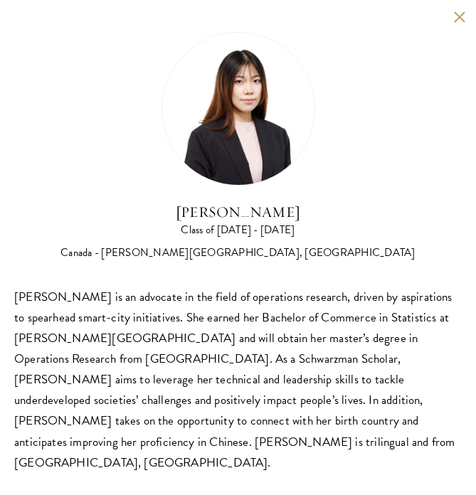
click at [458, 16] on button at bounding box center [459, 17] width 12 height 12
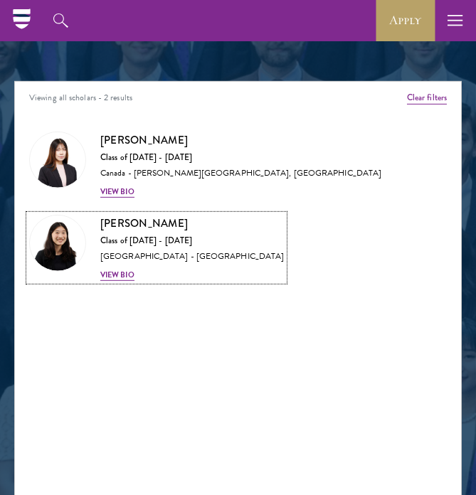
click at [120, 275] on div "View Bio" at bounding box center [117, 275] width 34 height 11
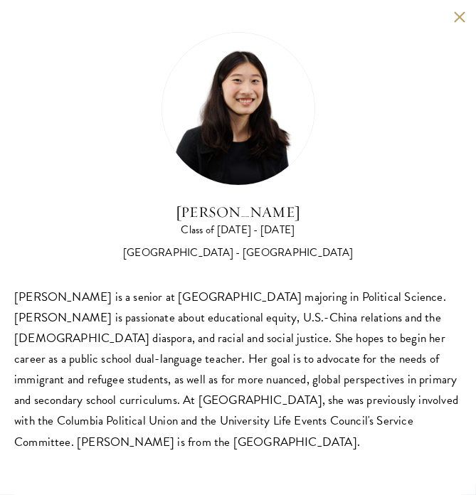
scroll to position [1504, 0]
click at [462, 10] on div "Jenna Yuan Class of 2024 - 2025 United States of America - Columbia University …" at bounding box center [238, 242] width 476 height 484
click at [459, 10] on div "Jenna Yuan Class of 2024 - 2025 United States of America - Columbia University …" at bounding box center [238, 242] width 476 height 484
click at [459, 18] on button at bounding box center [459, 17] width 12 height 12
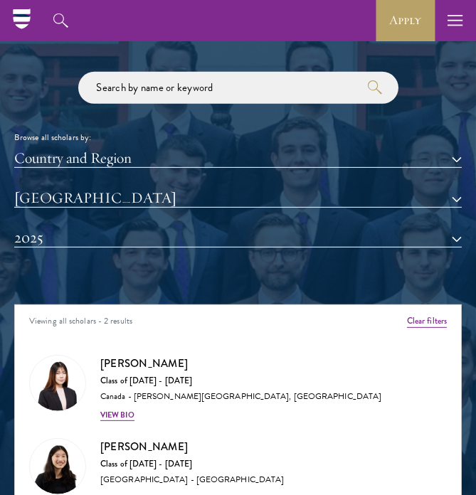
scroll to position [1288, 0]
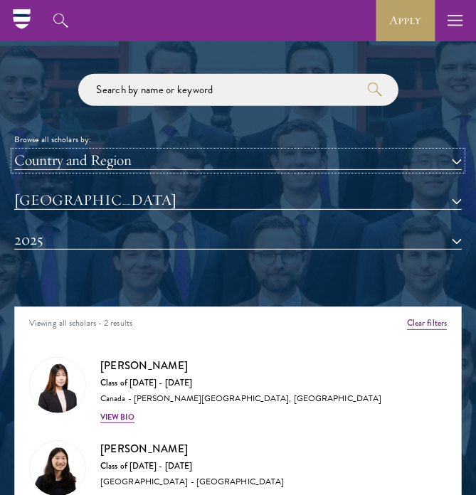
click at [273, 161] on button "Country and Region" at bounding box center [237, 161] width 447 height 18
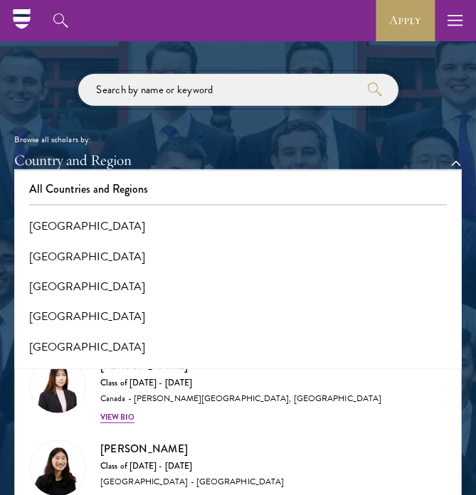
click at [254, 85] on input "search" at bounding box center [238, 90] width 320 height 32
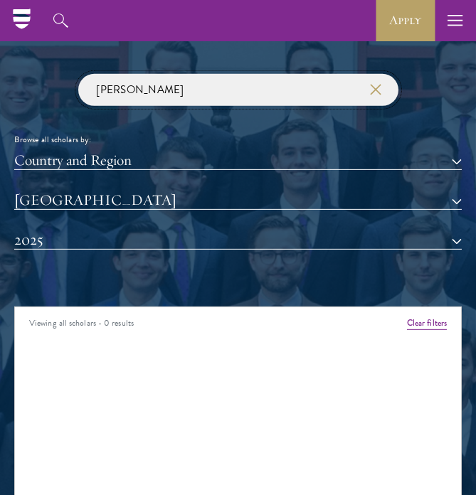
type input "barnard"
click button "submit" at bounding box center [0, 0] width 0 height 0
drag, startPoint x: 149, startPoint y: 89, endPoint x: 68, endPoint y: 76, distance: 82.1
click at [68, 76] on div "barnard Browse all scholars by: Country and Region All Countries and Regions Af…" at bounding box center [237, 172] width 447 height 197
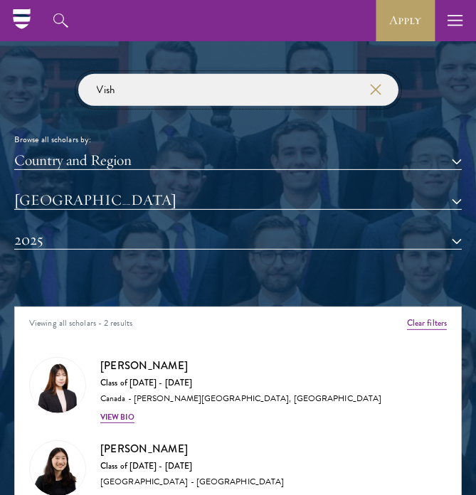
type input "Vish"
click button "submit" at bounding box center [0, 0] width 0 height 0
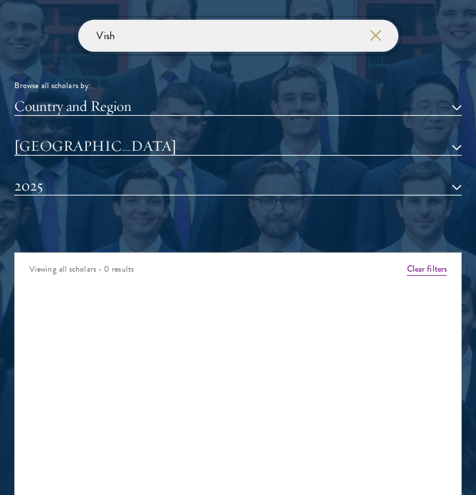
scroll to position [1343, 0]
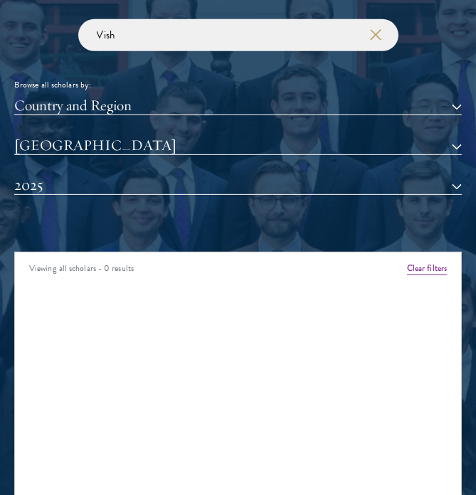
click at [211, 132] on div "Country and Region All Countries and Regions Afghanistan Antigua and Barbuda Ar…" at bounding box center [237, 157] width 447 height 120
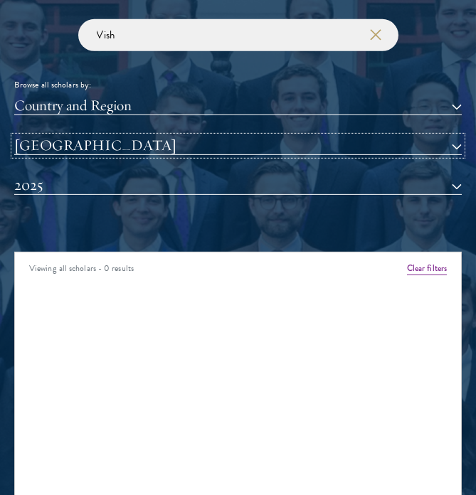
click at [114, 144] on button "Columbia University" at bounding box center [237, 146] width 447 height 18
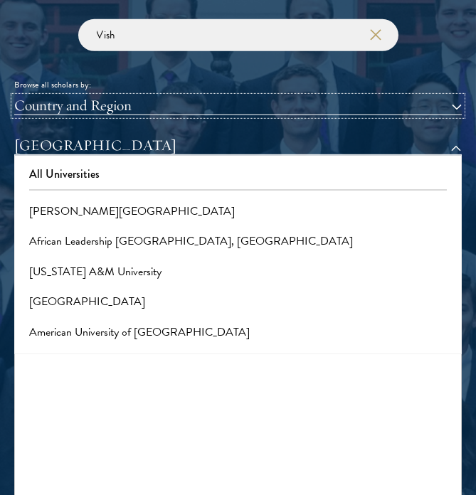
click at [164, 100] on button "Country and Region" at bounding box center [237, 106] width 447 height 18
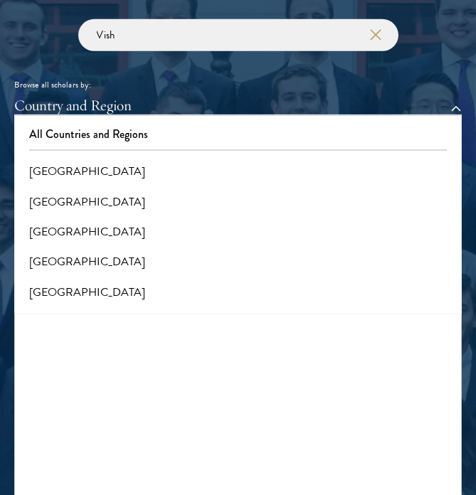
click at [214, 72] on div "Vish Browse all scholars by: Country and Region All Countries and Regions Afgha…" at bounding box center [237, 117] width 447 height 197
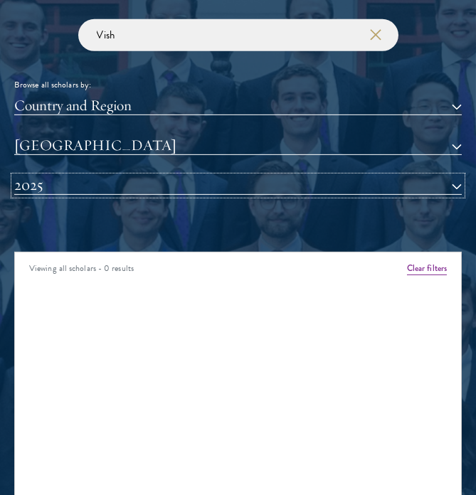
click at [170, 186] on button "2025" at bounding box center [237, 185] width 447 height 18
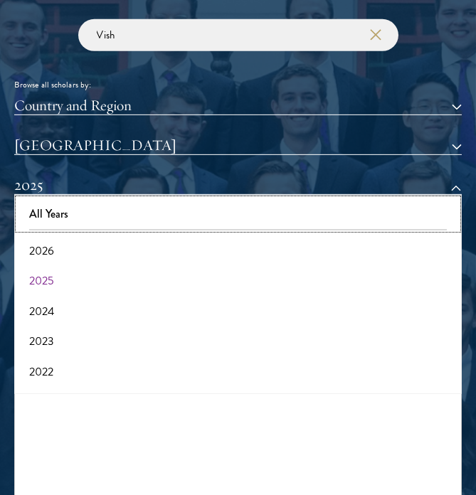
click at [52, 211] on button "All Years" at bounding box center [237, 214] width 439 height 30
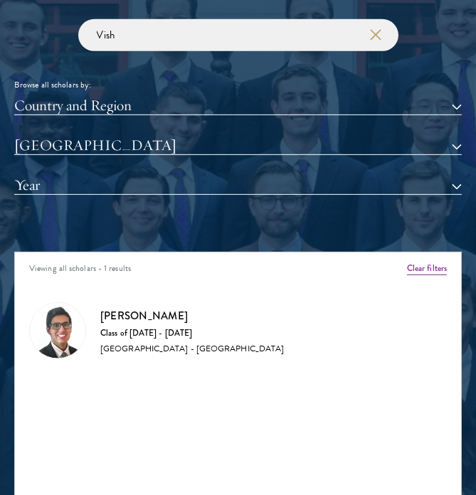
click at [107, 314] on h3 "Vishwanatha Rao" at bounding box center [192, 316] width 184 height 18
click at [55, 331] on img at bounding box center [57, 330] width 55 height 55
click at [137, 350] on div "United States of America - Columbia University" at bounding box center [192, 349] width 184 height 11
click at [95, 304] on div "Vishwanatha Rao Class of 2023 - 2024 United States of America - Columbia Univer…" at bounding box center [238, 330] width 418 height 57
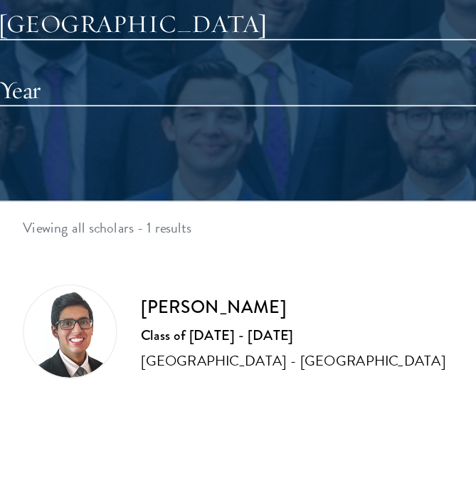
scroll to position [1343, 0]
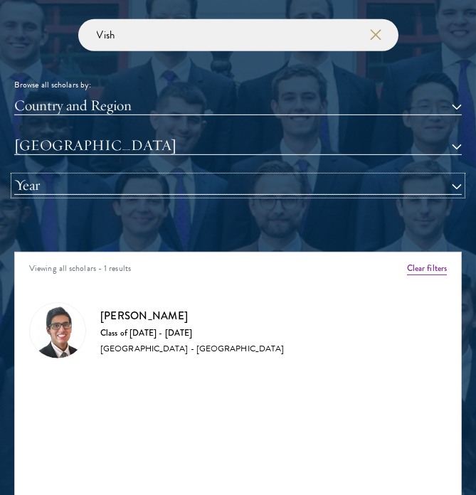
click at [124, 186] on button "Year" at bounding box center [237, 185] width 447 height 18
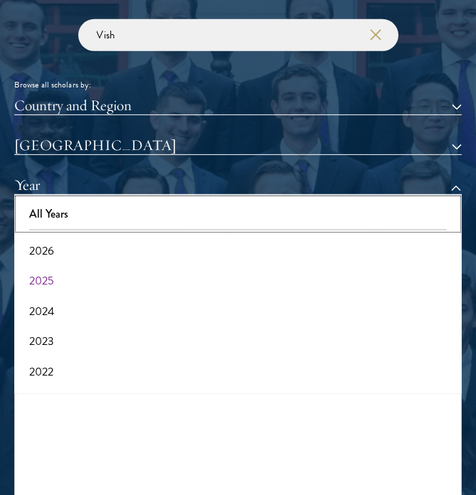
click at [69, 212] on button "All Years" at bounding box center [237, 214] width 439 height 30
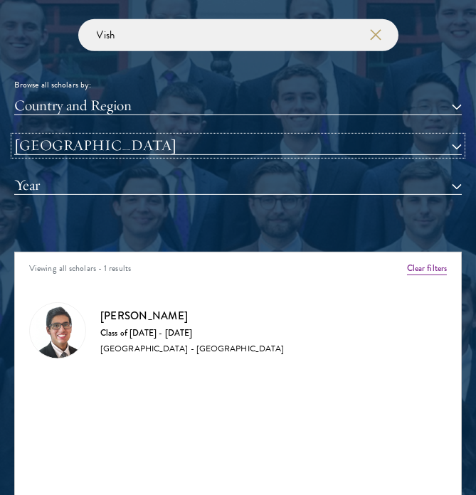
click at [124, 142] on button "Columbia University" at bounding box center [237, 146] width 447 height 18
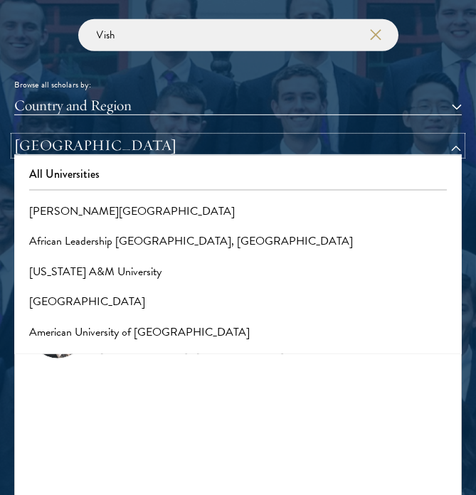
click at [14, 137] on button "Columbia University" at bounding box center [237, 146] width 447 height 18
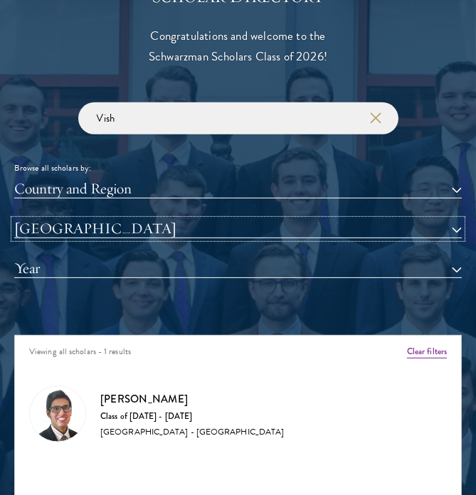
scroll to position [1262, 0]
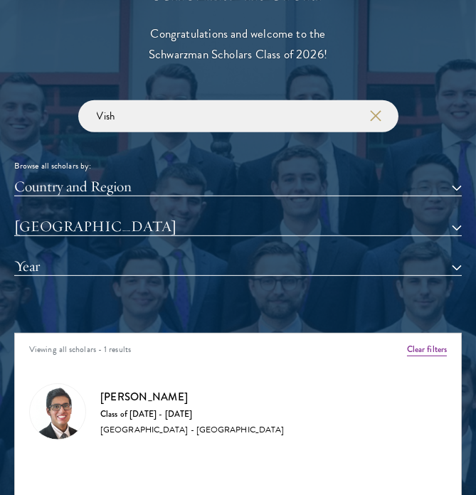
click at [206, 255] on div "Country and Region All Countries and Regions Afghanistan Antigua and Barbuda Ar…" at bounding box center [237, 238] width 447 height 120
click at [453, 272] on button "Year" at bounding box center [237, 266] width 447 height 18
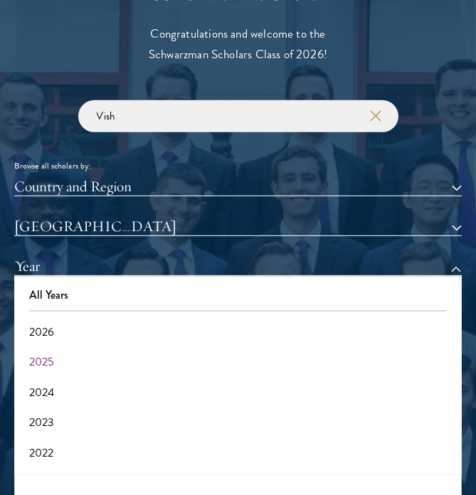
click at [377, 315] on div "All Years 2026 2025 2024 2023 2022 2021 2020 2019 2018 2017" at bounding box center [237, 375] width 447 height 199
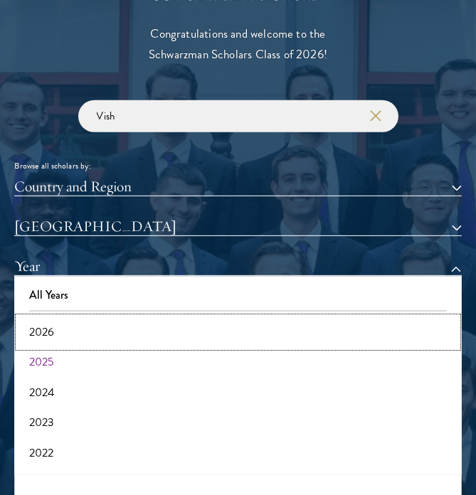
click at [43, 326] on button "2026" at bounding box center [237, 332] width 439 height 30
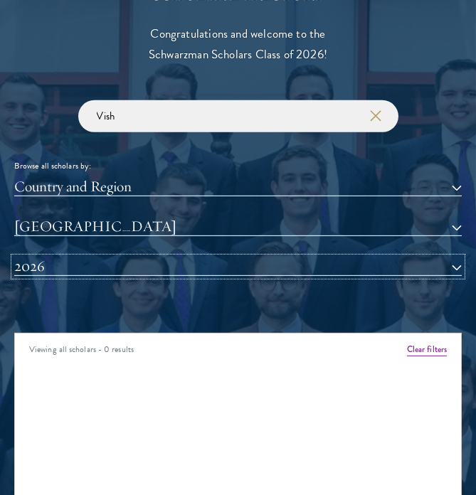
click at [455, 264] on button "2026" at bounding box center [237, 266] width 447 height 18
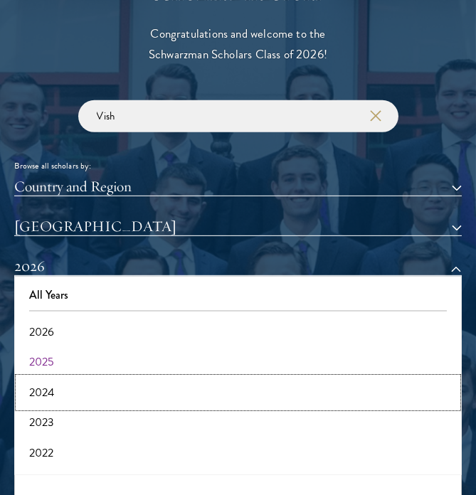
click at [52, 391] on button "2024" at bounding box center [237, 393] width 439 height 30
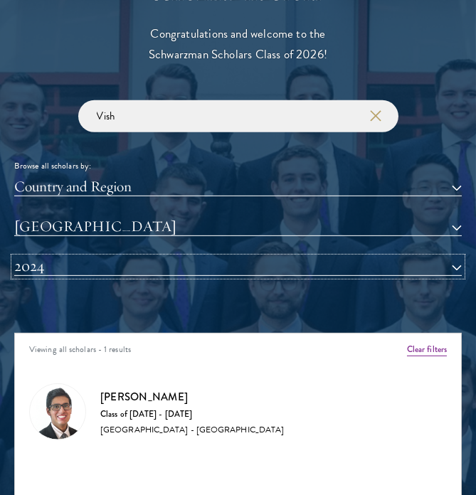
click at [452, 263] on button "2024" at bounding box center [237, 266] width 447 height 18
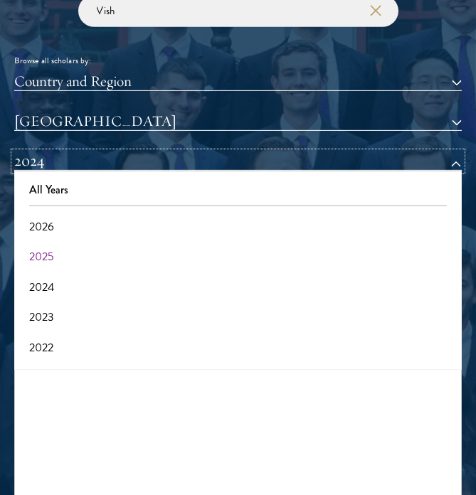
scroll to position [1368, 0]
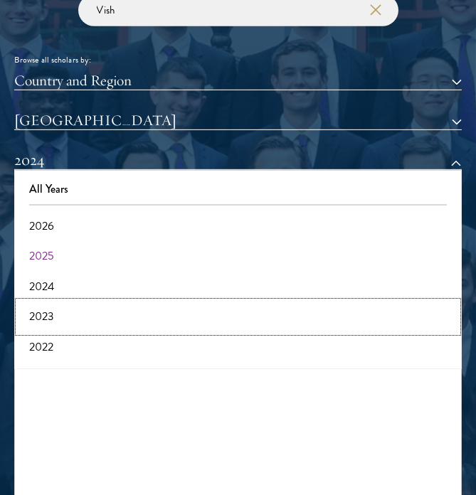
click at [44, 310] on button "2023" at bounding box center [237, 317] width 439 height 30
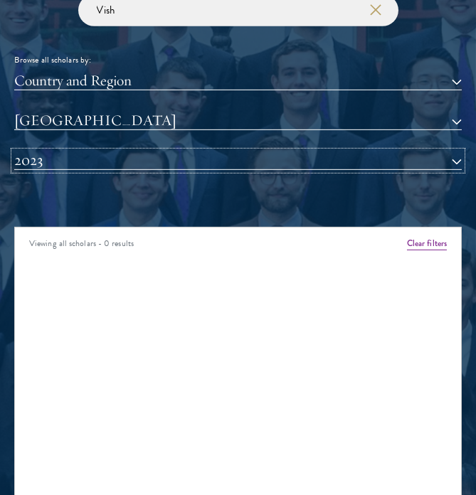
click at [454, 154] on button "2023" at bounding box center [237, 161] width 447 height 18
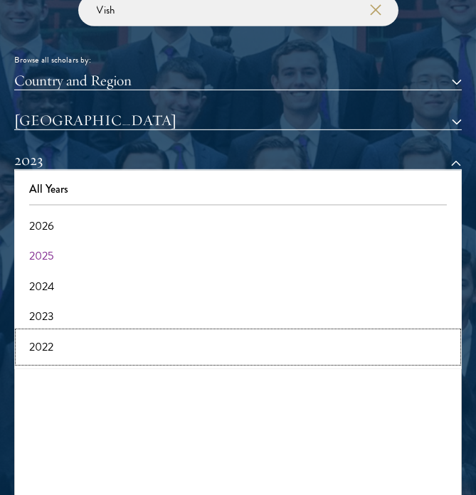
click at [38, 347] on button "2022" at bounding box center [237, 347] width 439 height 30
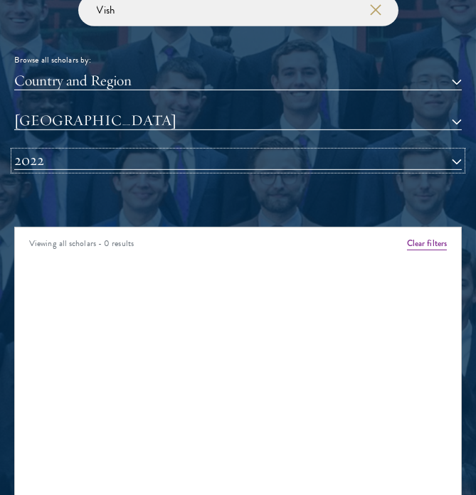
click at [449, 158] on button "2022" at bounding box center [237, 161] width 447 height 18
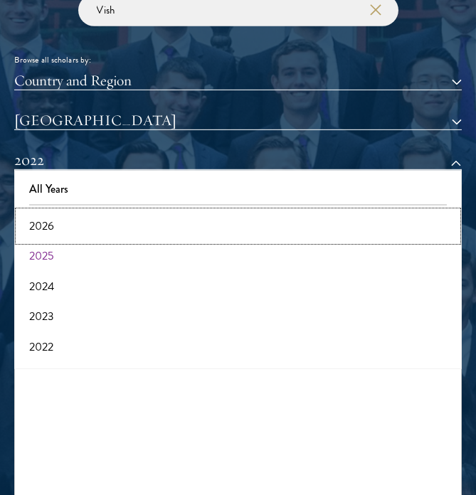
click at [53, 224] on button "2026" at bounding box center [237, 226] width 439 height 30
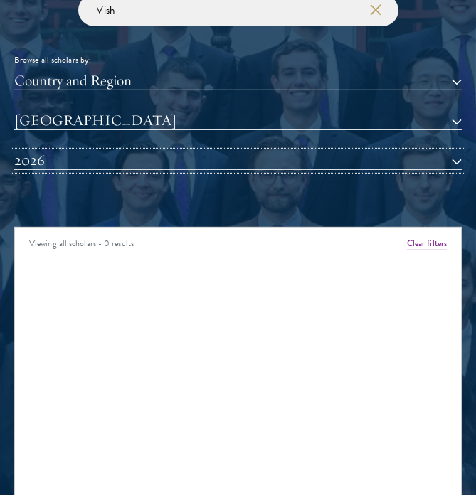
click at [456, 166] on button "2026" at bounding box center [237, 161] width 447 height 18
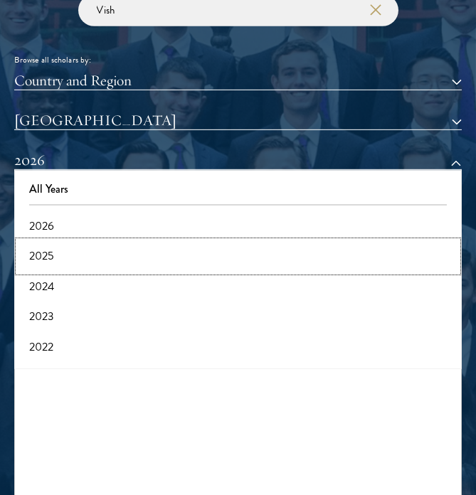
click at [48, 259] on button "2025" at bounding box center [237, 256] width 439 height 30
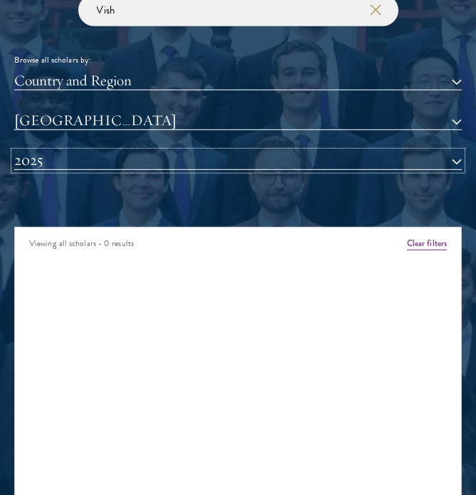
click at [460, 162] on button "2025" at bounding box center [237, 161] width 447 height 18
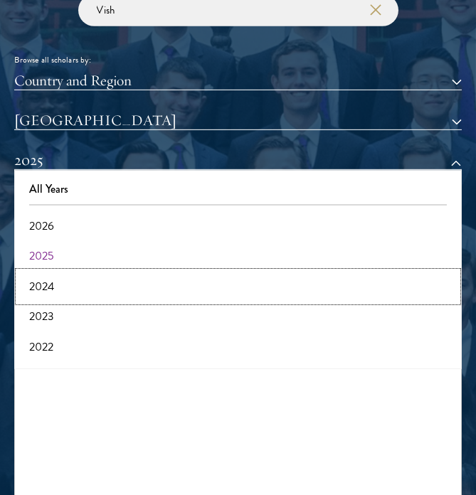
click at [51, 282] on button "2024" at bounding box center [237, 287] width 439 height 30
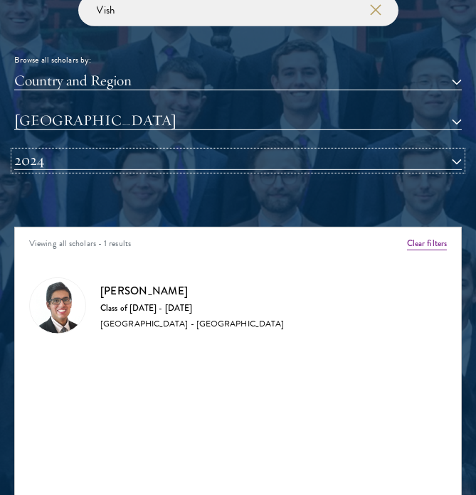
click at [460, 161] on button "2024" at bounding box center [237, 161] width 447 height 18
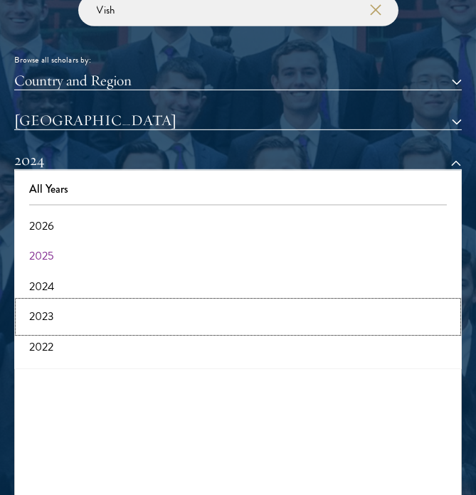
click at [42, 313] on button "2023" at bounding box center [237, 317] width 439 height 30
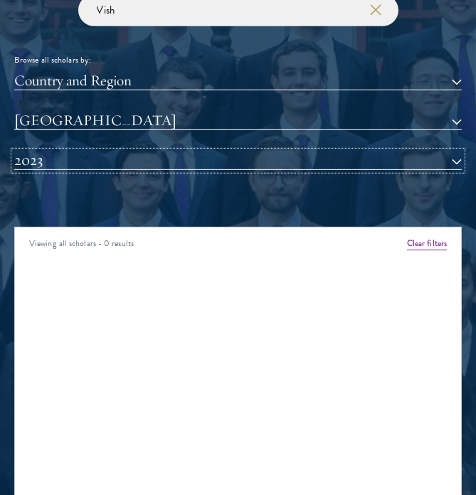
click at [460, 162] on button "2023" at bounding box center [237, 161] width 447 height 18
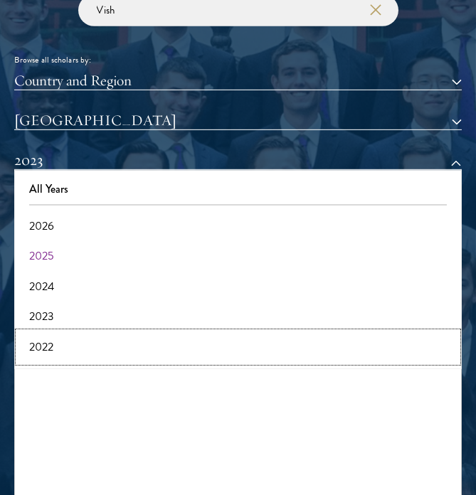
click at [38, 344] on button "2022" at bounding box center [237, 347] width 439 height 30
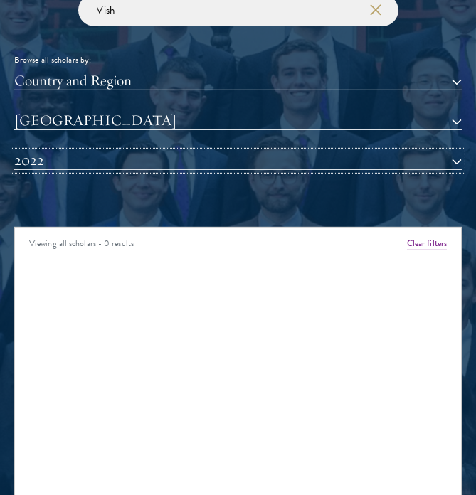
click at [450, 158] on button "2022" at bounding box center [237, 161] width 447 height 18
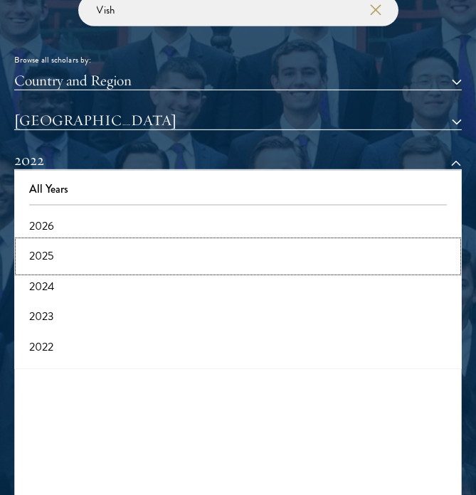
click at [52, 245] on button "2025" at bounding box center [237, 256] width 439 height 30
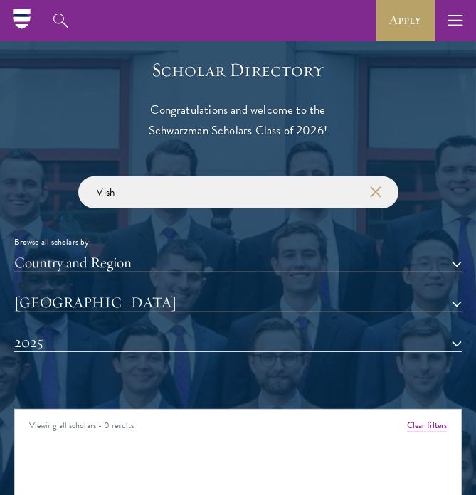
scroll to position [1179, 0]
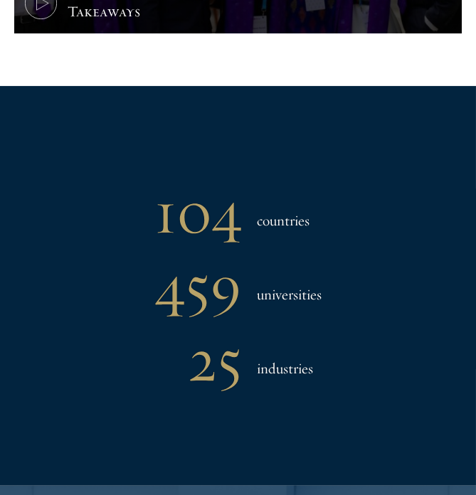
scroll to position [717, 0]
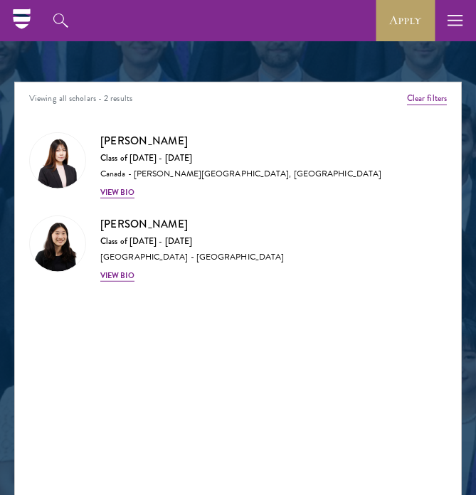
scroll to position [1514, 0]
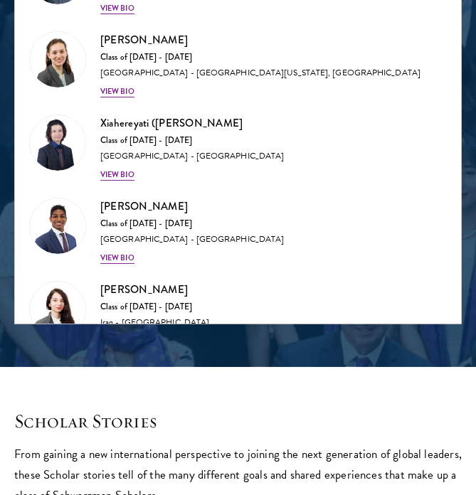
scroll to position [1735, 0]
